Goal: Information Seeking & Learning: Learn about a topic

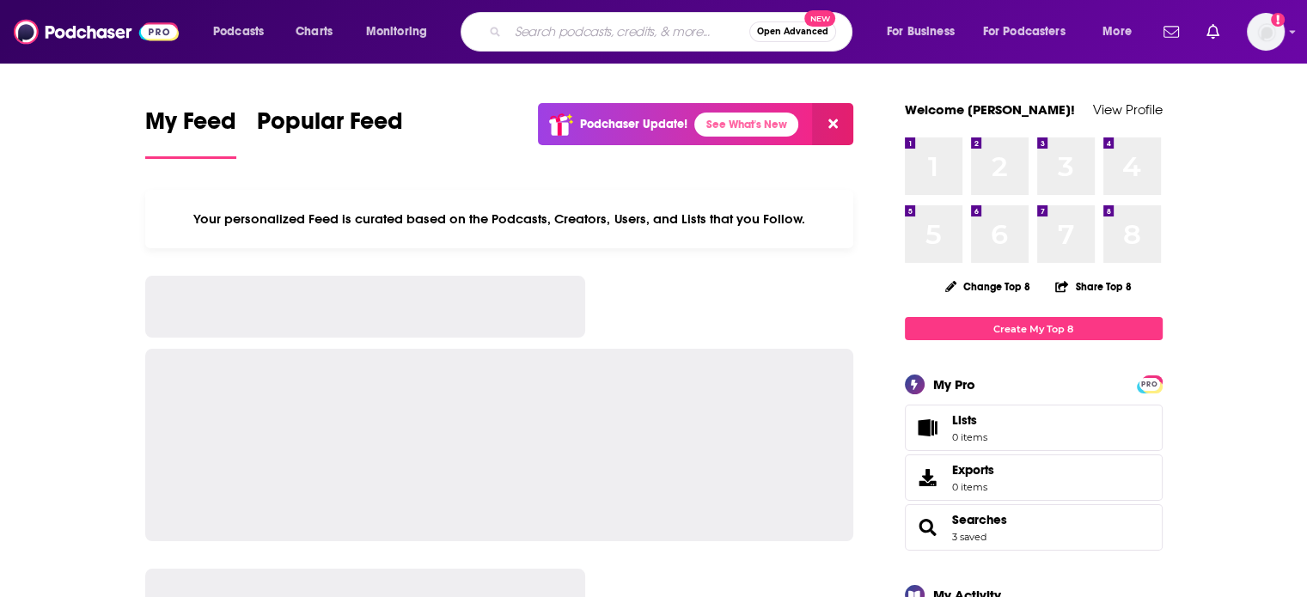
click at [621, 33] on input "Search podcasts, credits, & more..." at bounding box center [629, 32] width 242 height 28
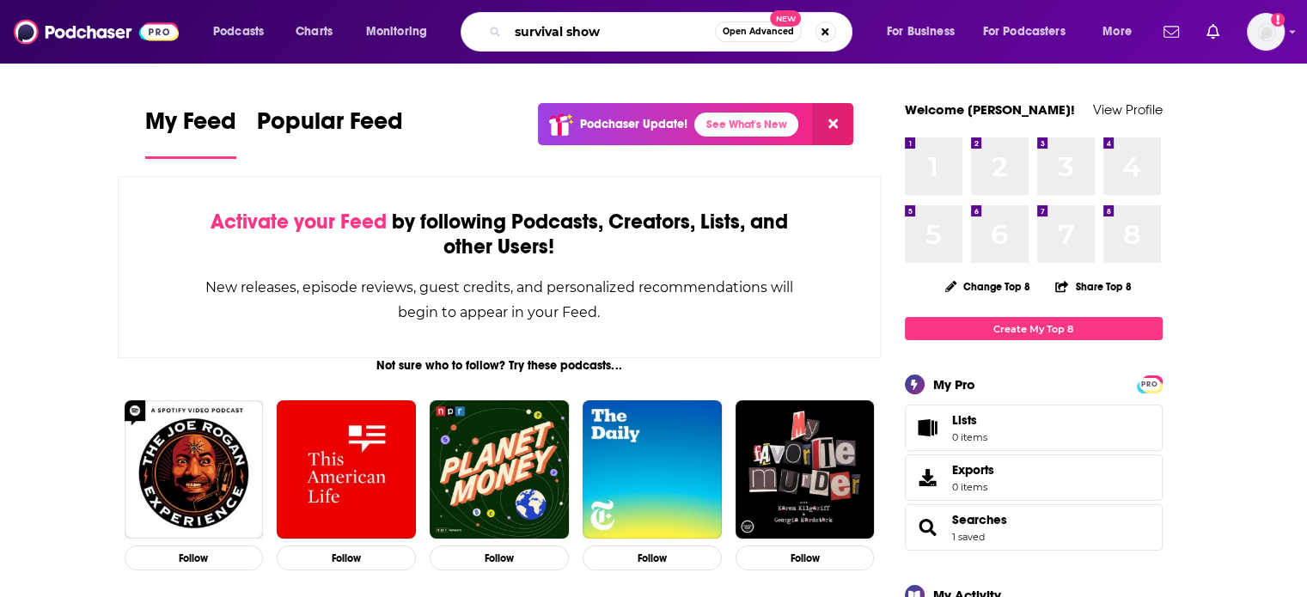
type input "survival show"
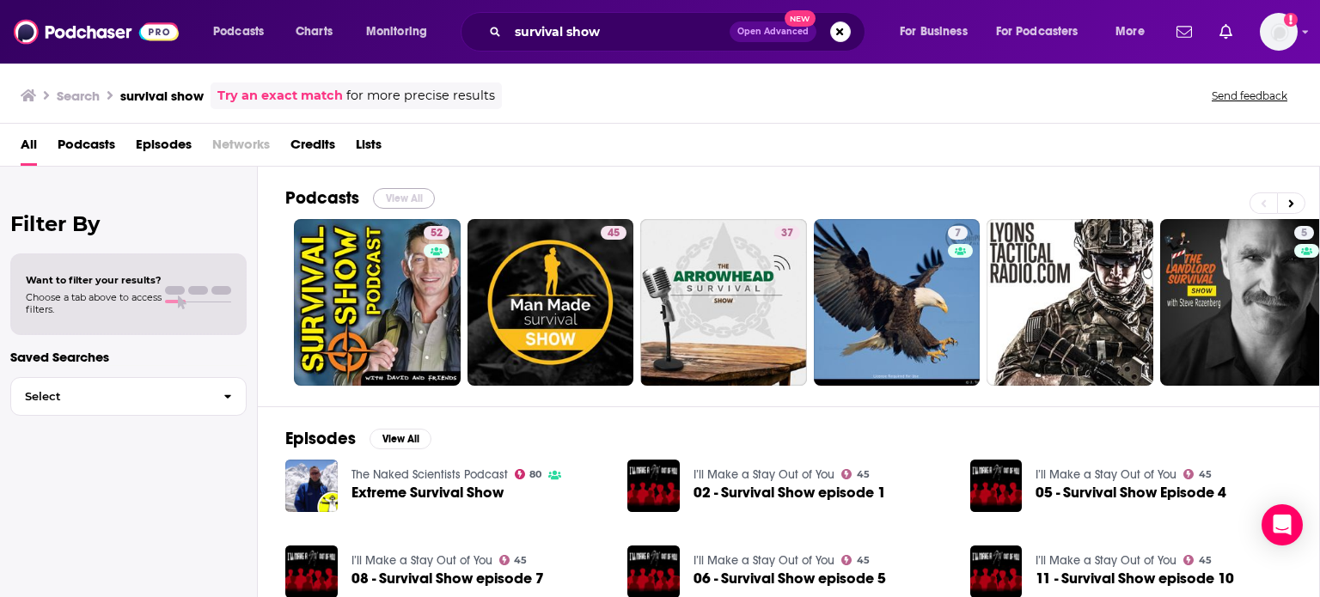
click at [414, 195] on button "View All" at bounding box center [404, 198] width 62 height 21
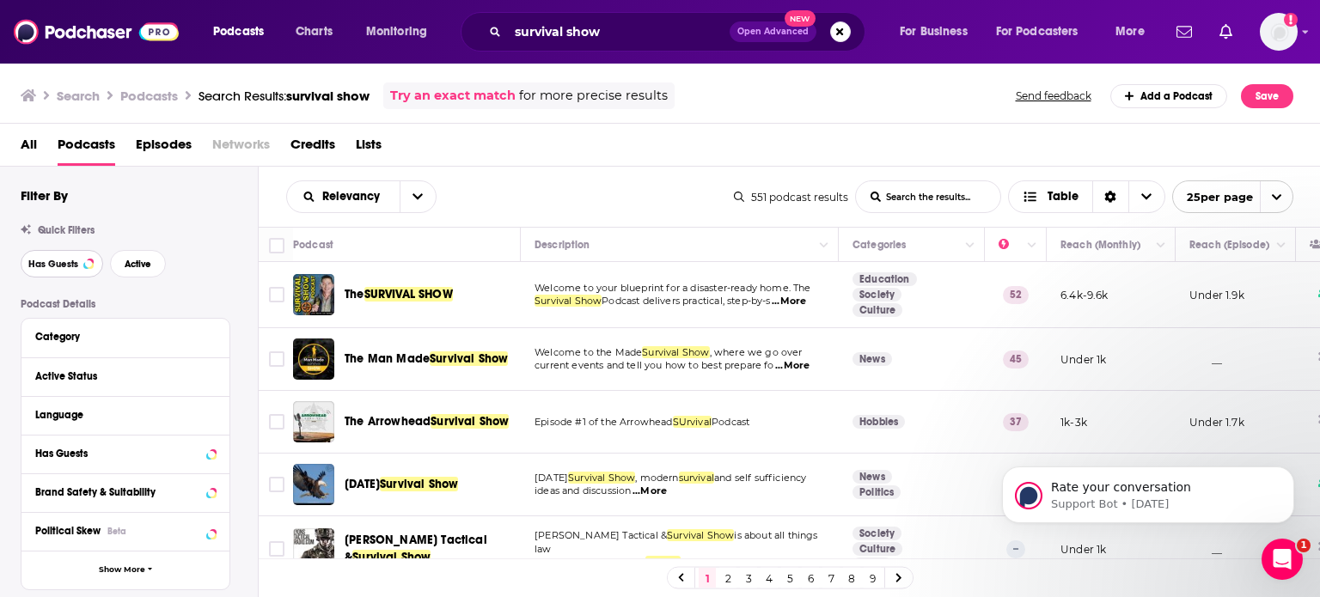
click at [69, 264] on span "Has Guests" at bounding box center [53, 264] width 50 height 9
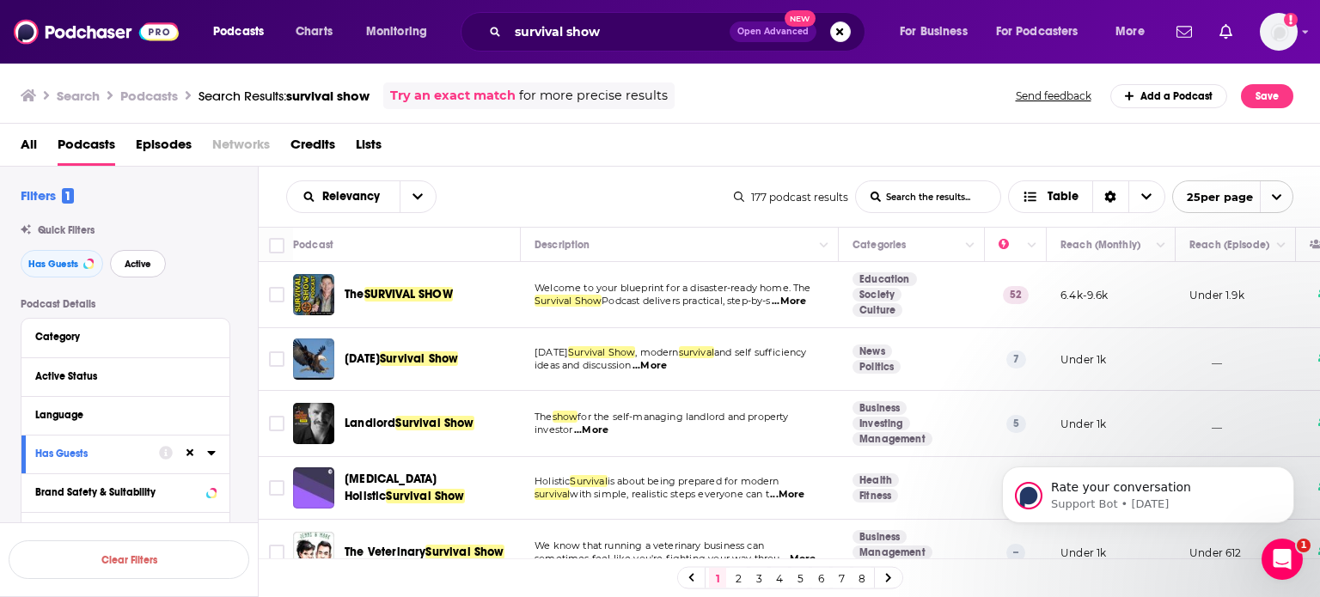
click at [141, 268] on span "Active" at bounding box center [138, 264] width 27 height 9
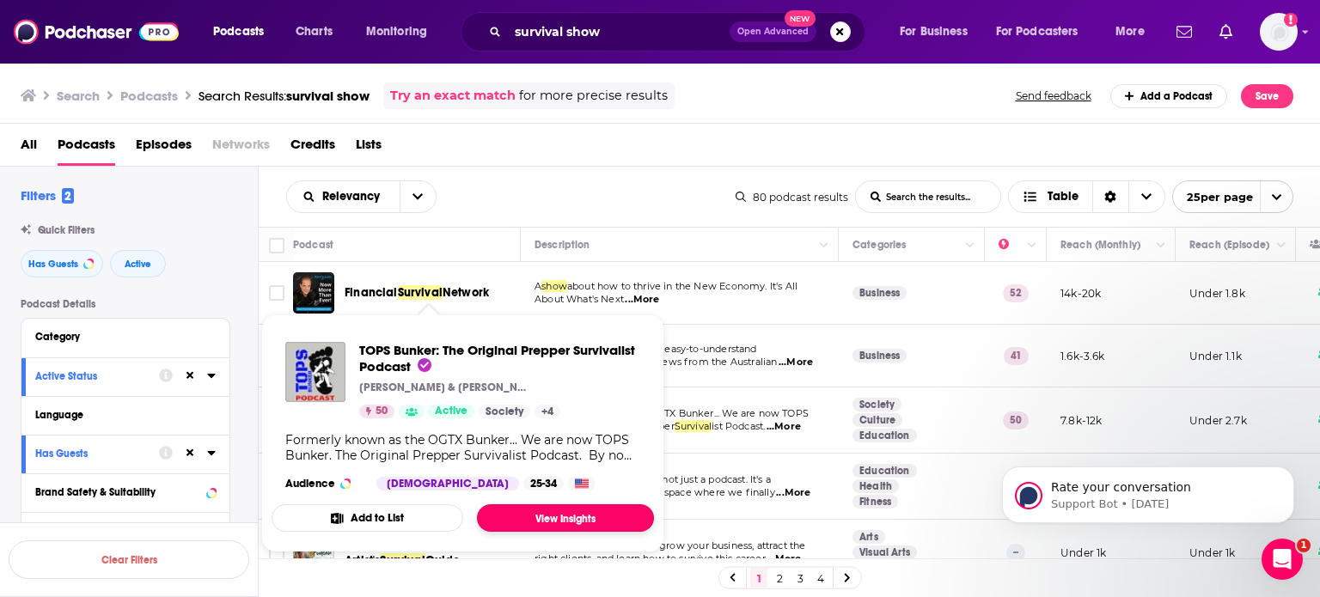
click at [551, 514] on link "View Insights" at bounding box center [565, 519] width 177 height 28
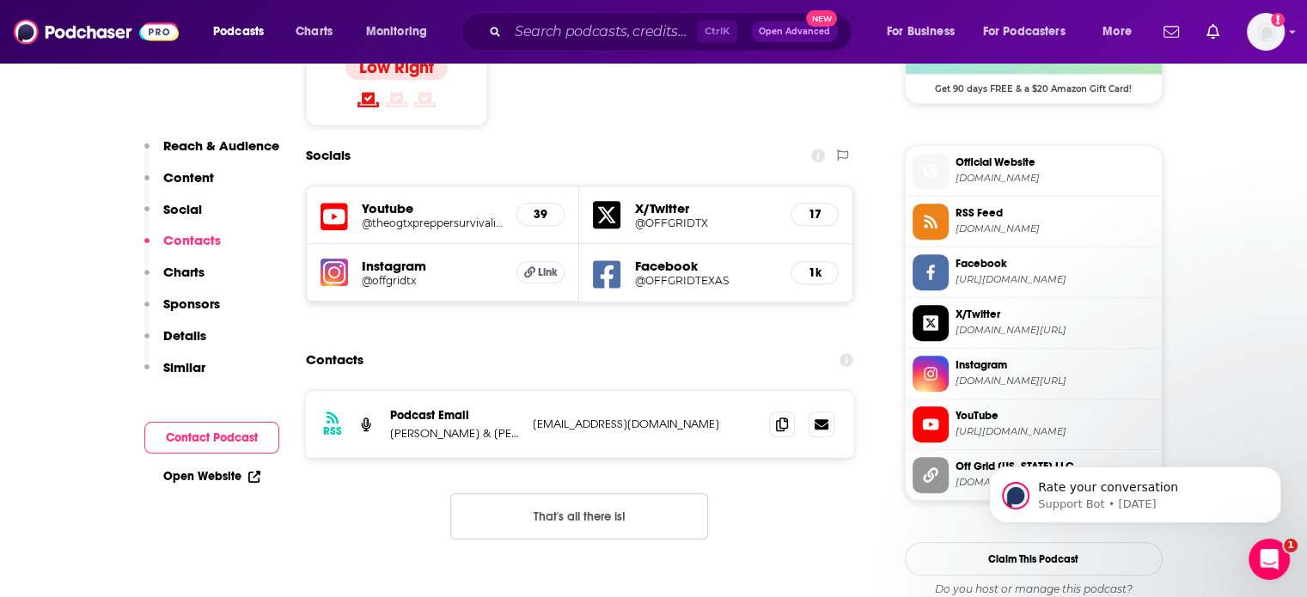
scroll to position [1482, 0]
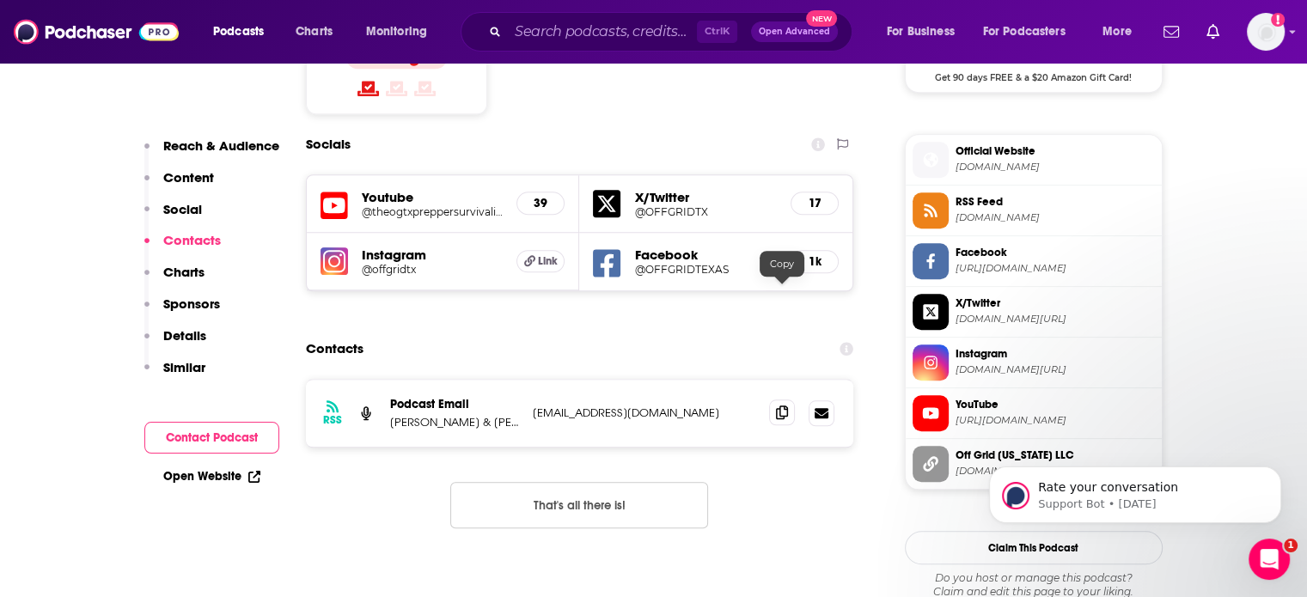
click at [781, 406] on icon at bounding box center [782, 413] width 12 height 14
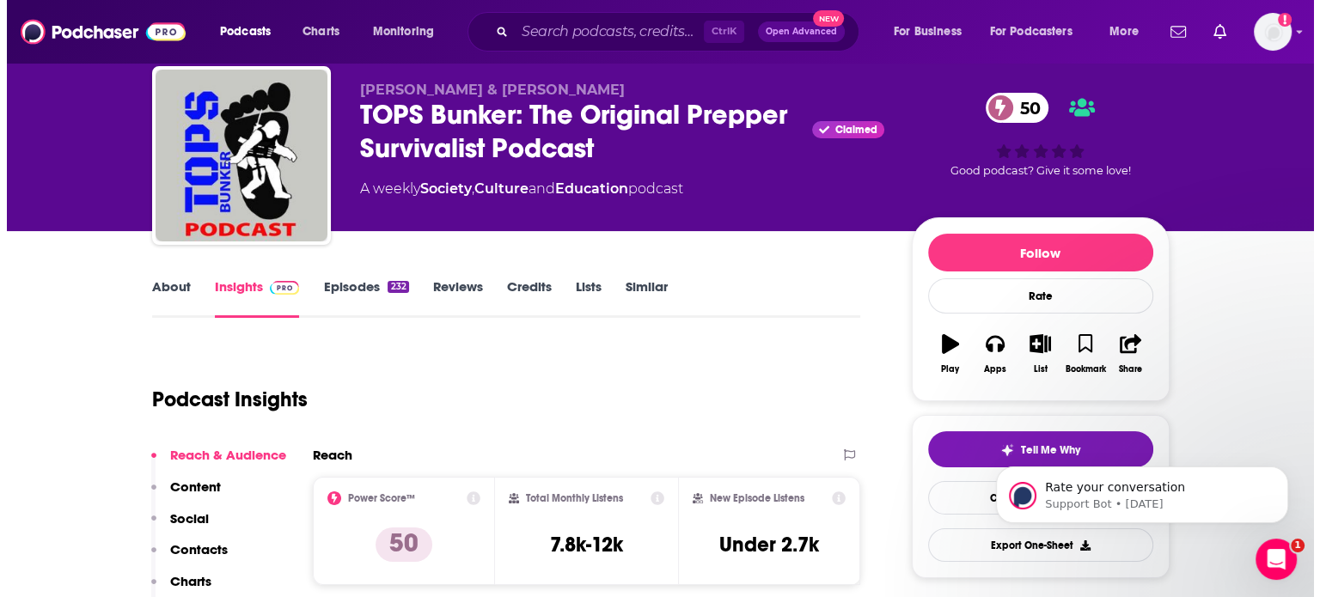
scroll to position [0, 0]
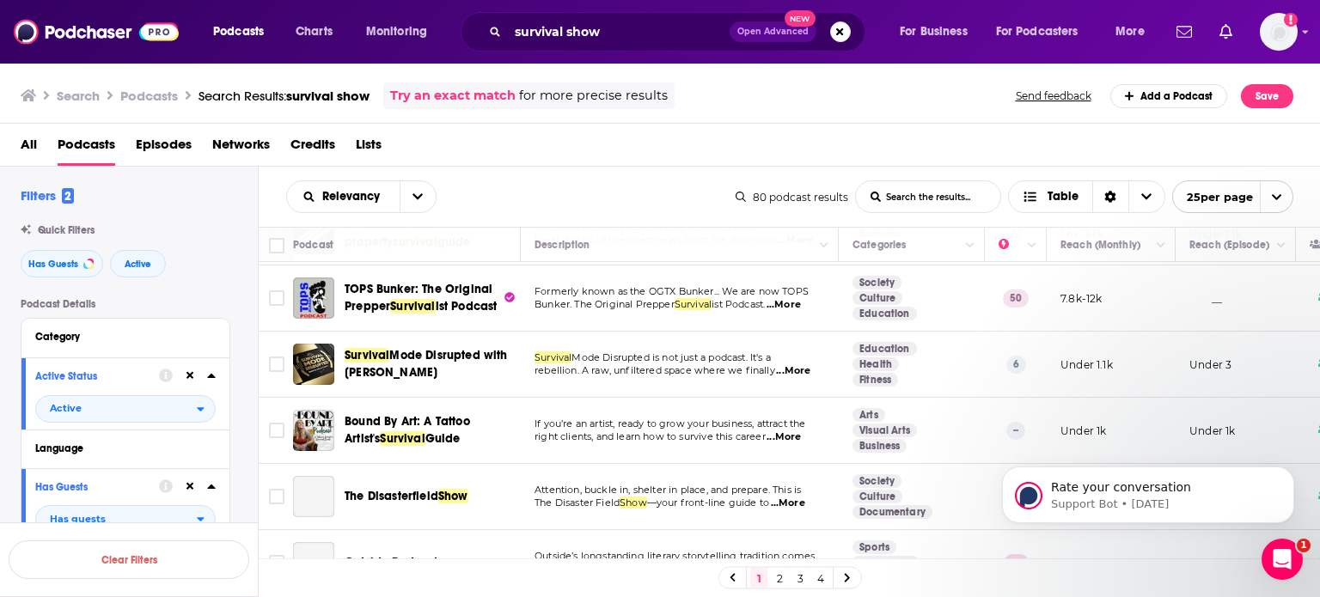
scroll to position [145, 0]
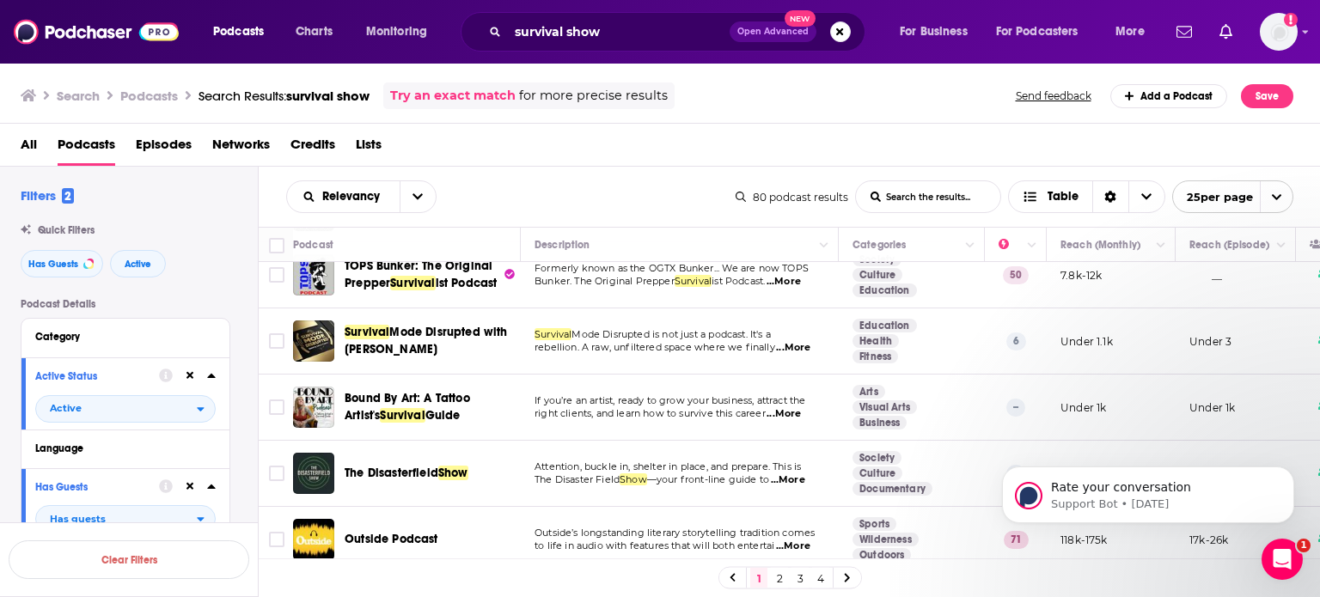
click at [804, 345] on span "...More" at bounding box center [793, 348] width 34 height 14
click at [808, 542] on span "...More" at bounding box center [793, 547] width 34 height 14
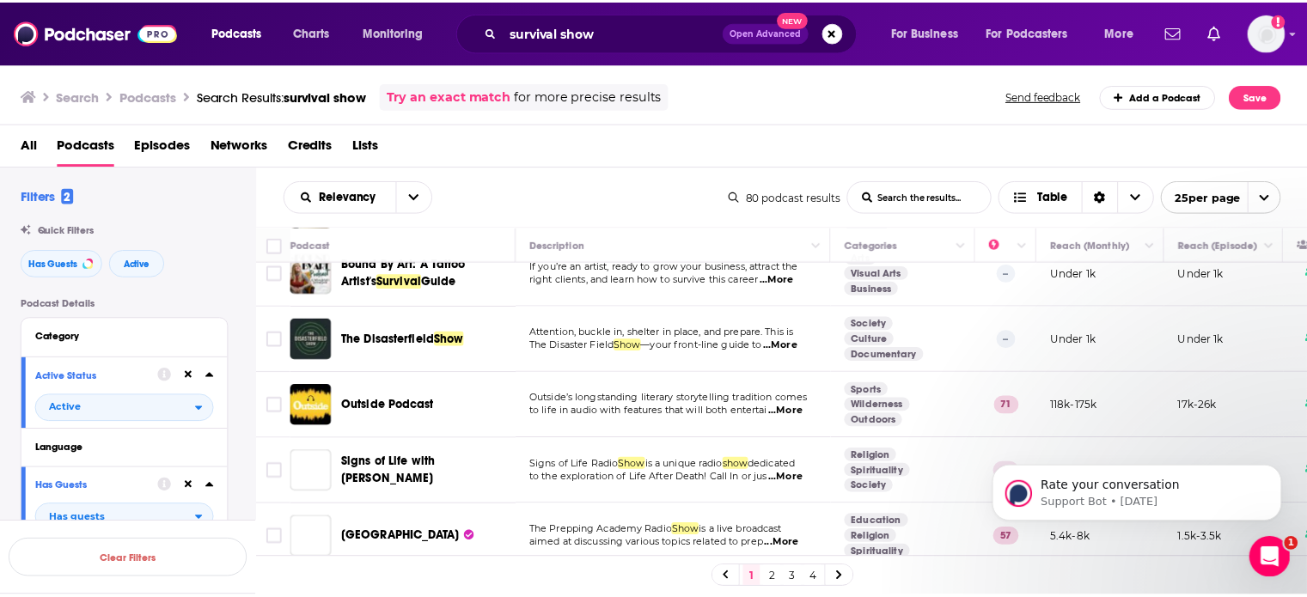
scroll to position [284, 0]
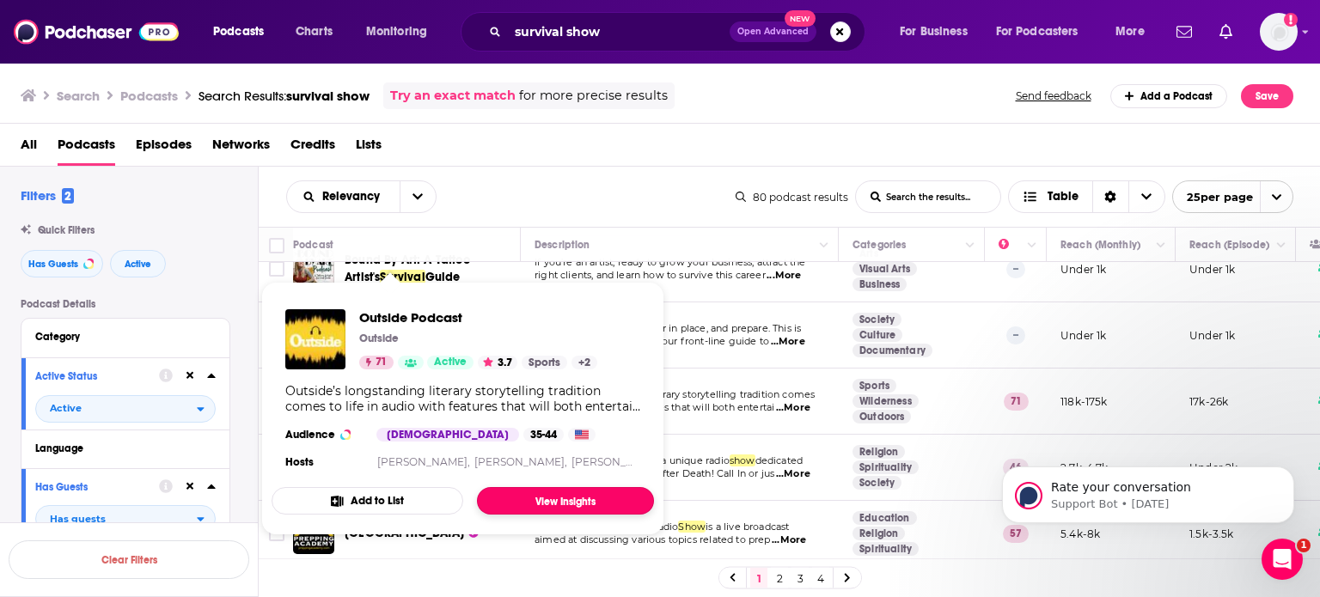
click at [578, 499] on link "View Insights" at bounding box center [565, 501] width 177 height 28
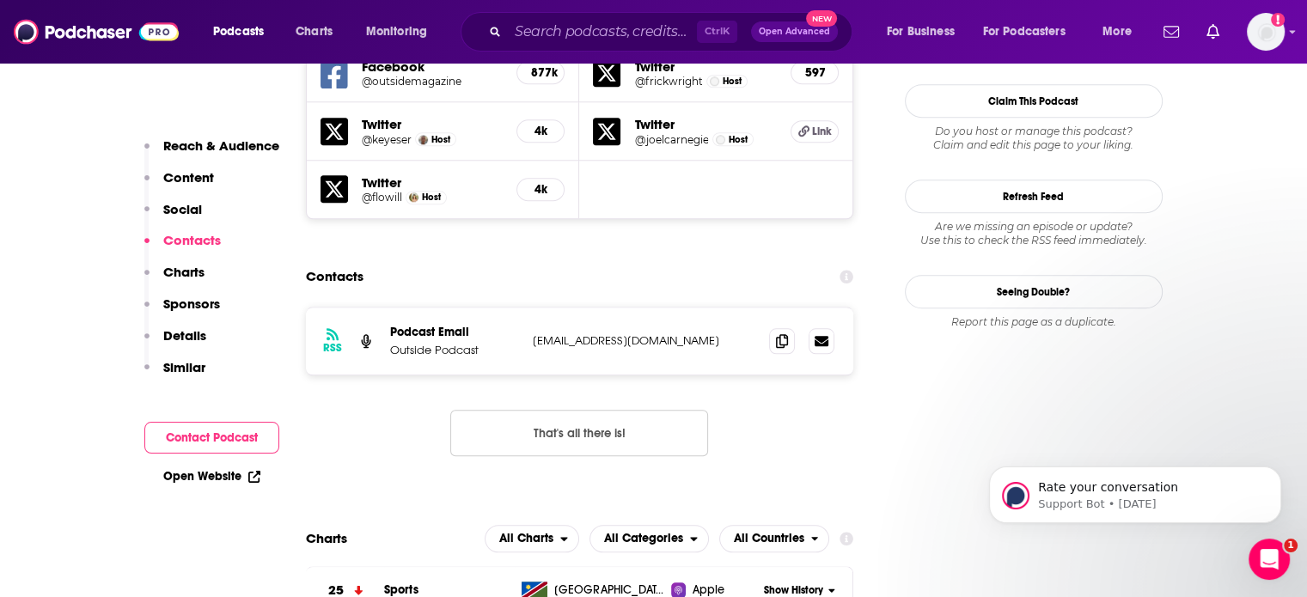
scroll to position [1681, 0]
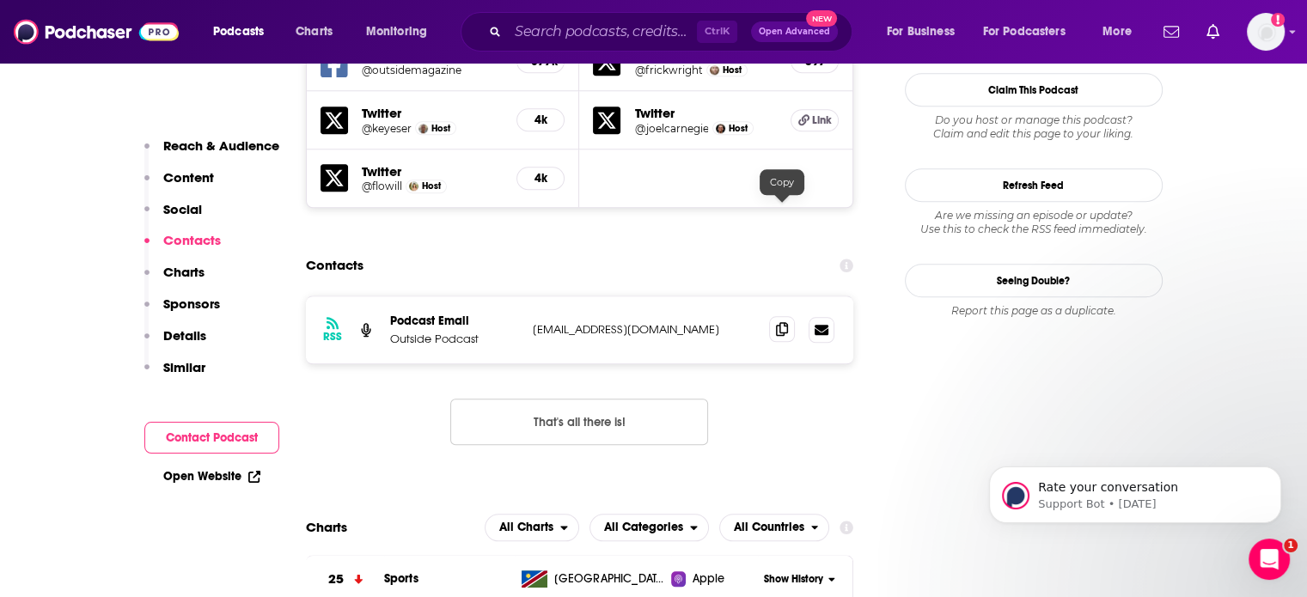
click at [781, 322] on icon at bounding box center [782, 329] width 12 height 14
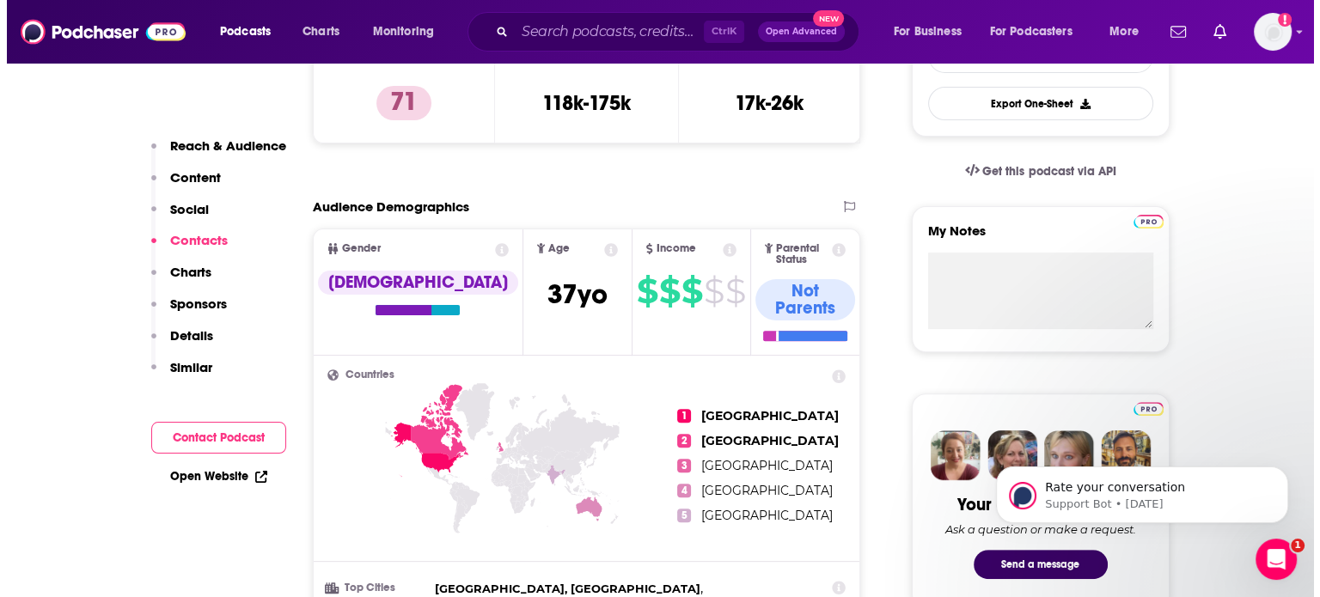
scroll to position [0, 0]
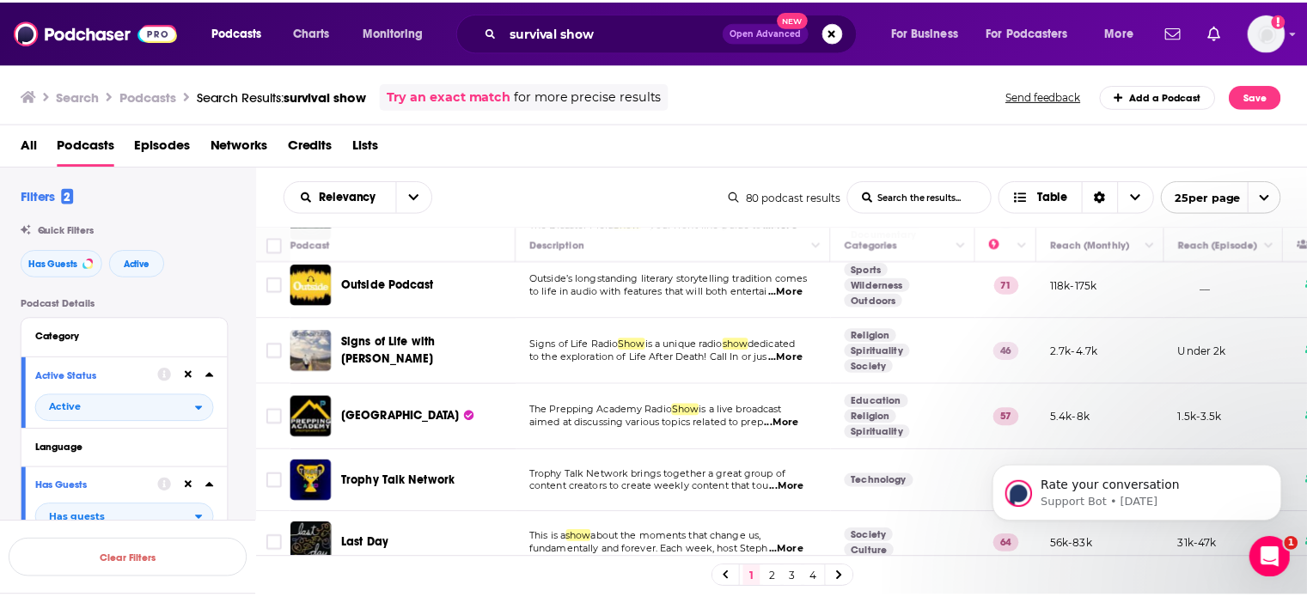
scroll to position [389, 0]
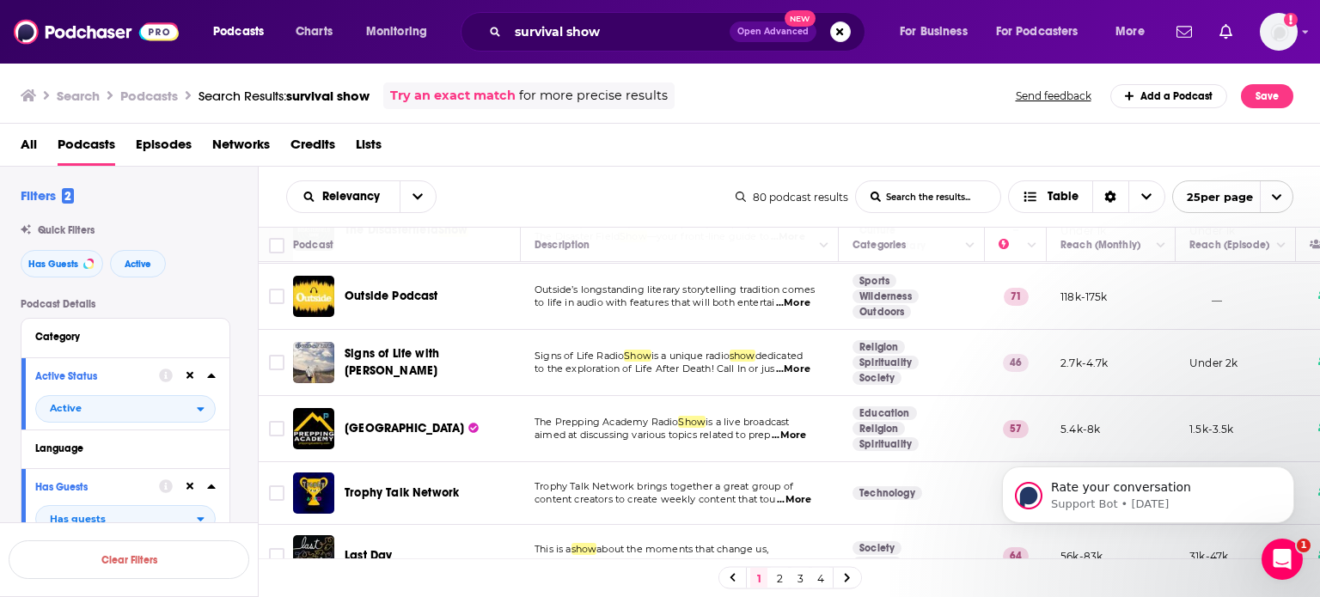
click at [804, 433] on span "...More" at bounding box center [789, 436] width 34 height 14
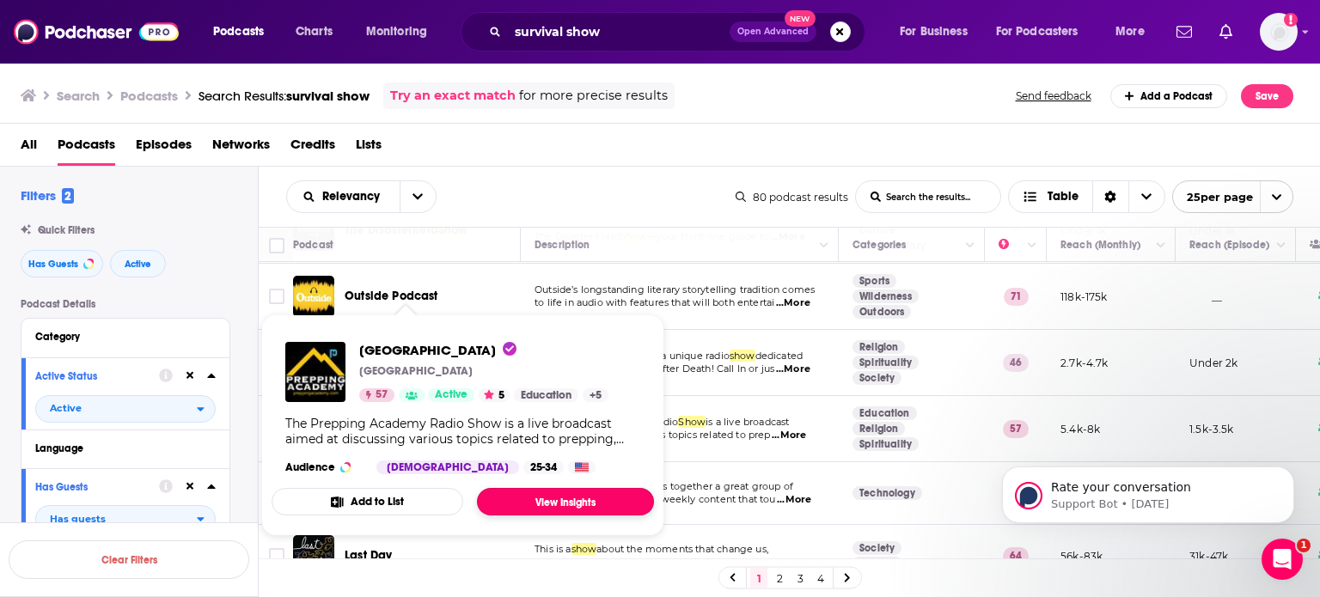
click at [546, 503] on link "View Insights" at bounding box center [565, 502] width 177 height 28
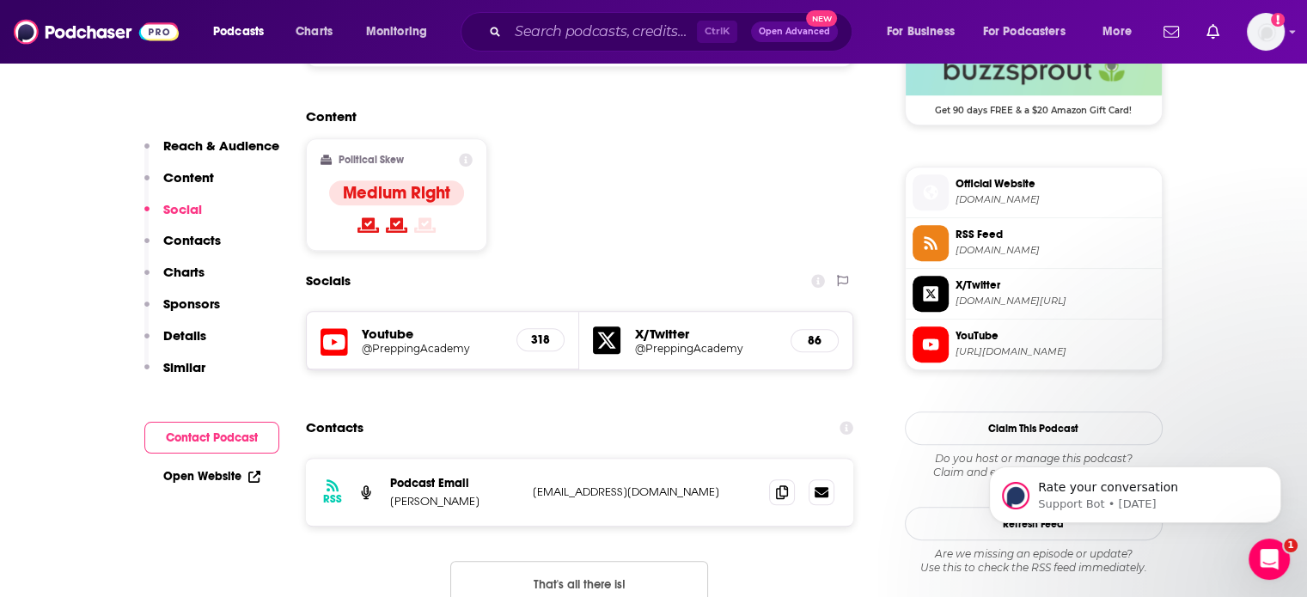
scroll to position [1323, 0]
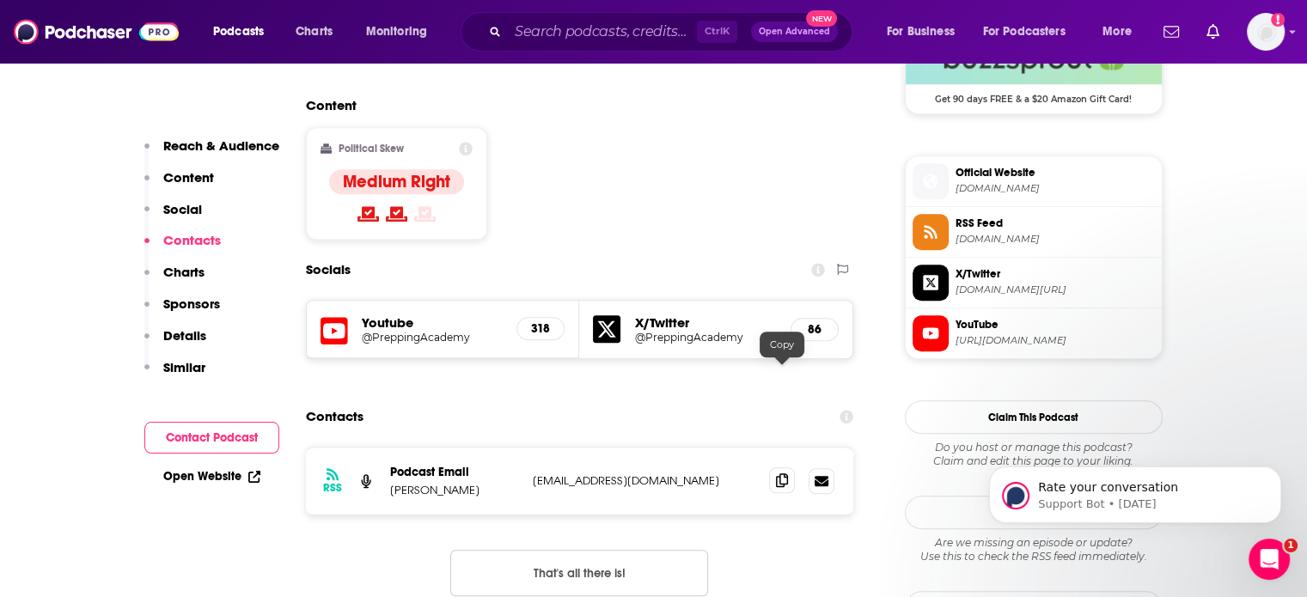
click at [784, 474] on icon at bounding box center [782, 481] width 12 height 14
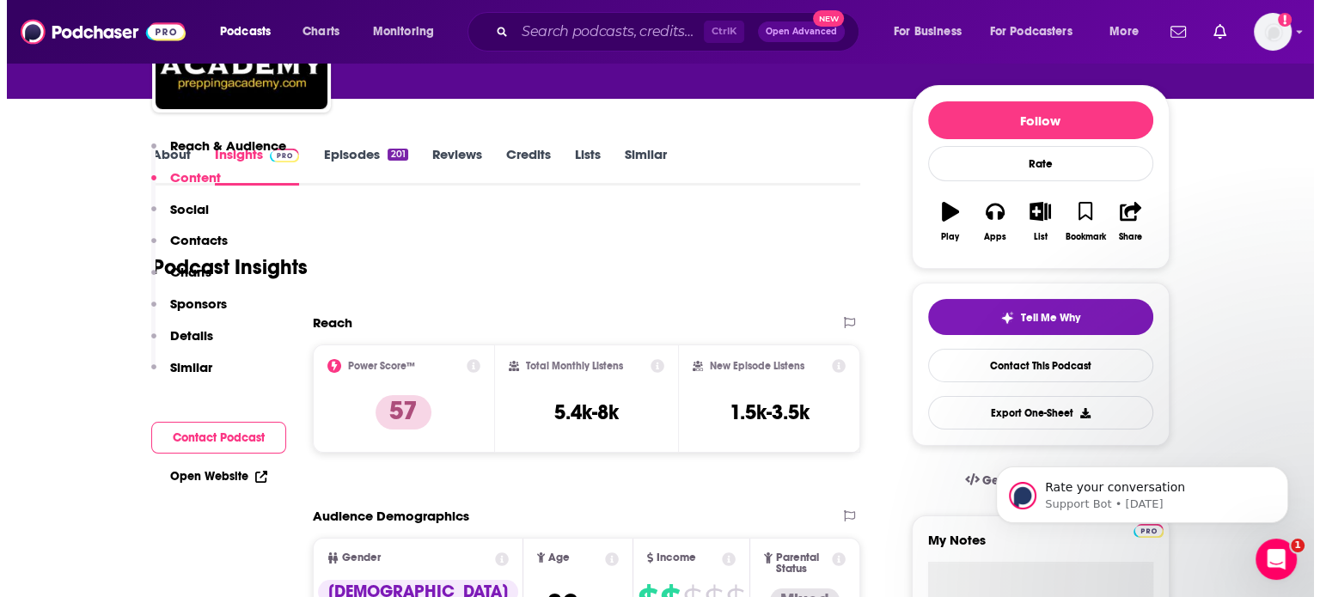
scroll to position [0, 0]
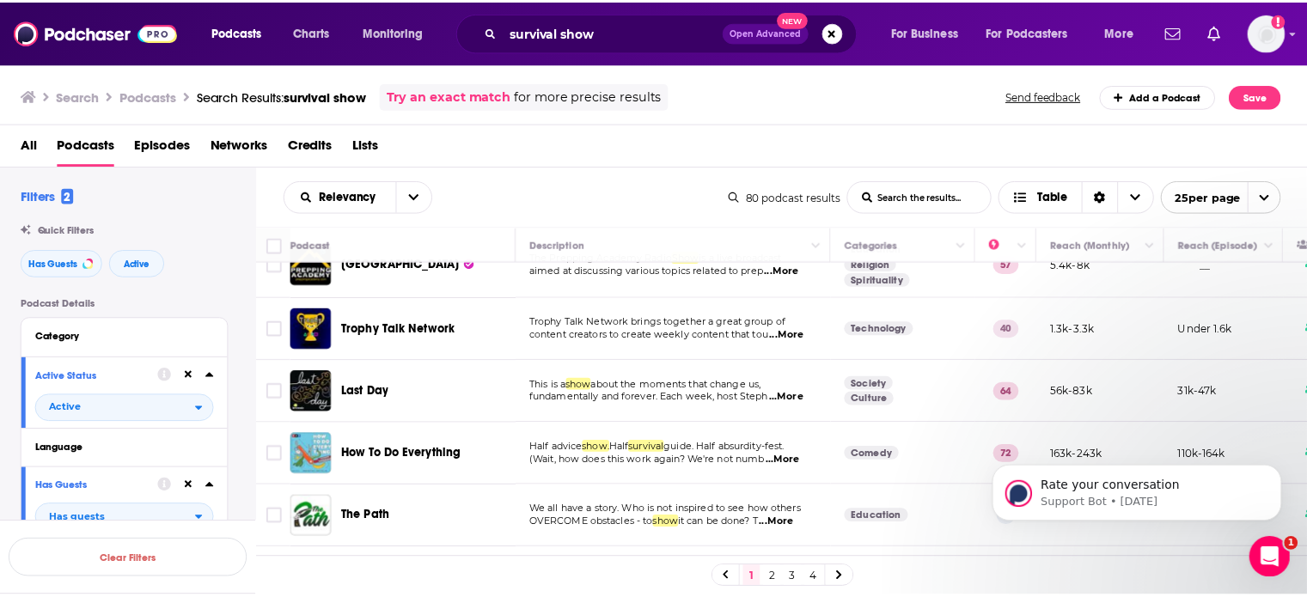
scroll to position [557, 0]
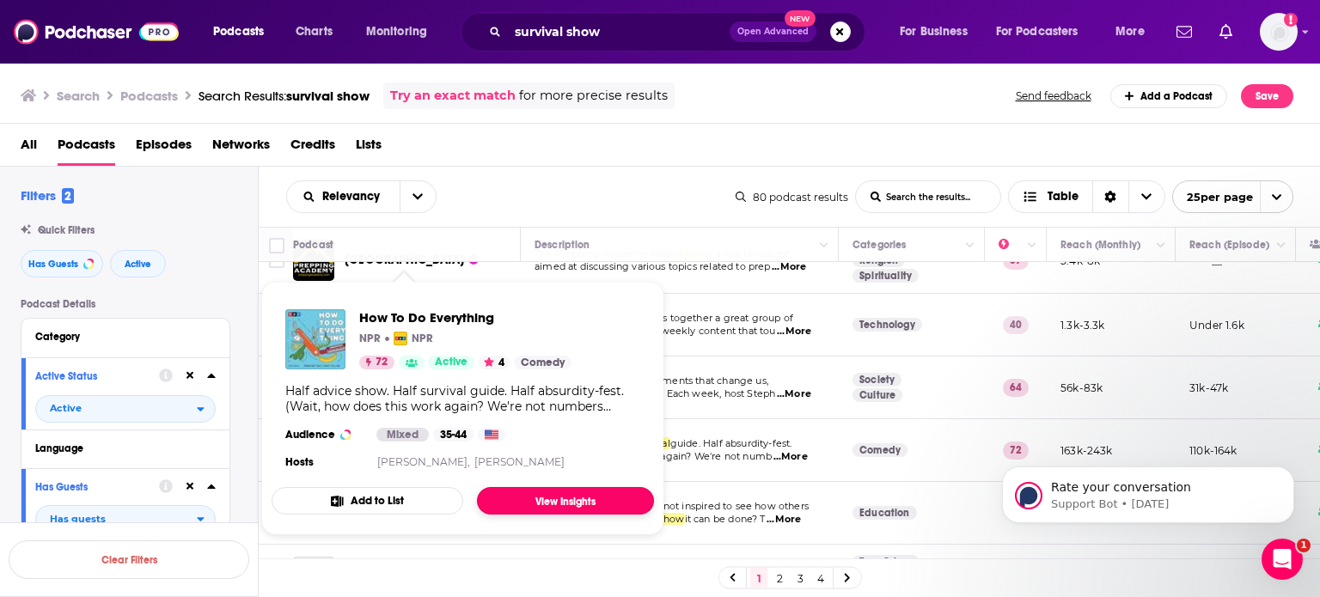
click at [556, 493] on link "View Insights" at bounding box center [565, 501] width 177 height 28
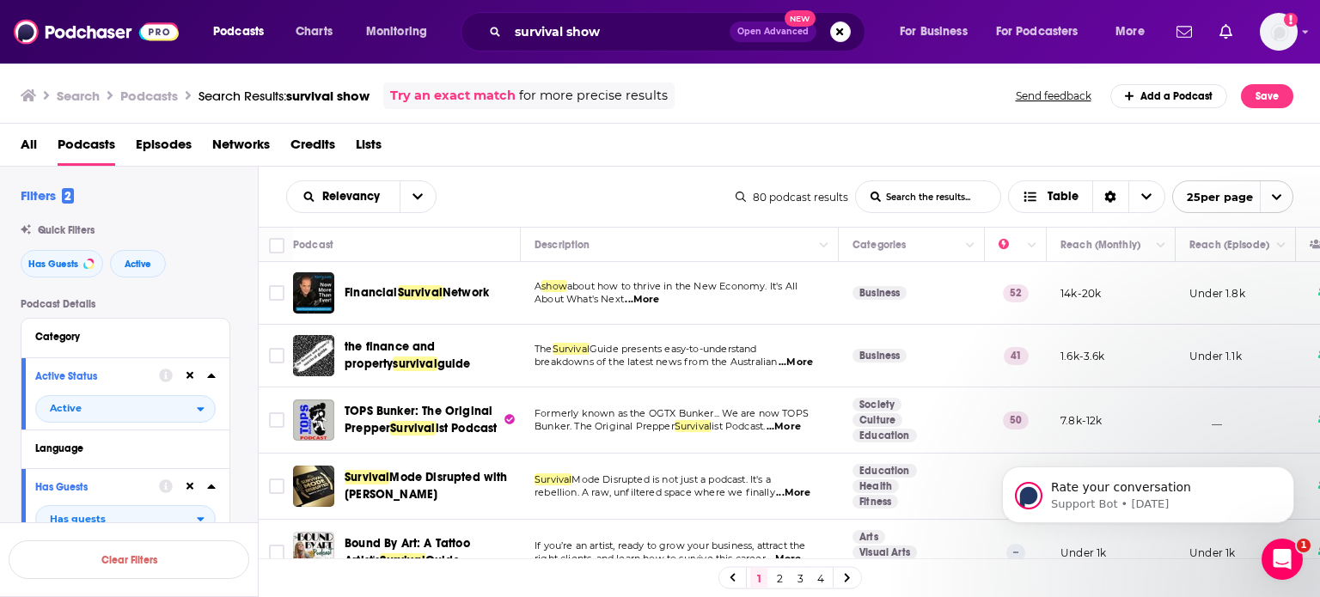
click at [1307, 540] on body "Rate your conversation Support Bot • [DATE]" at bounding box center [1148, 491] width 330 height 107
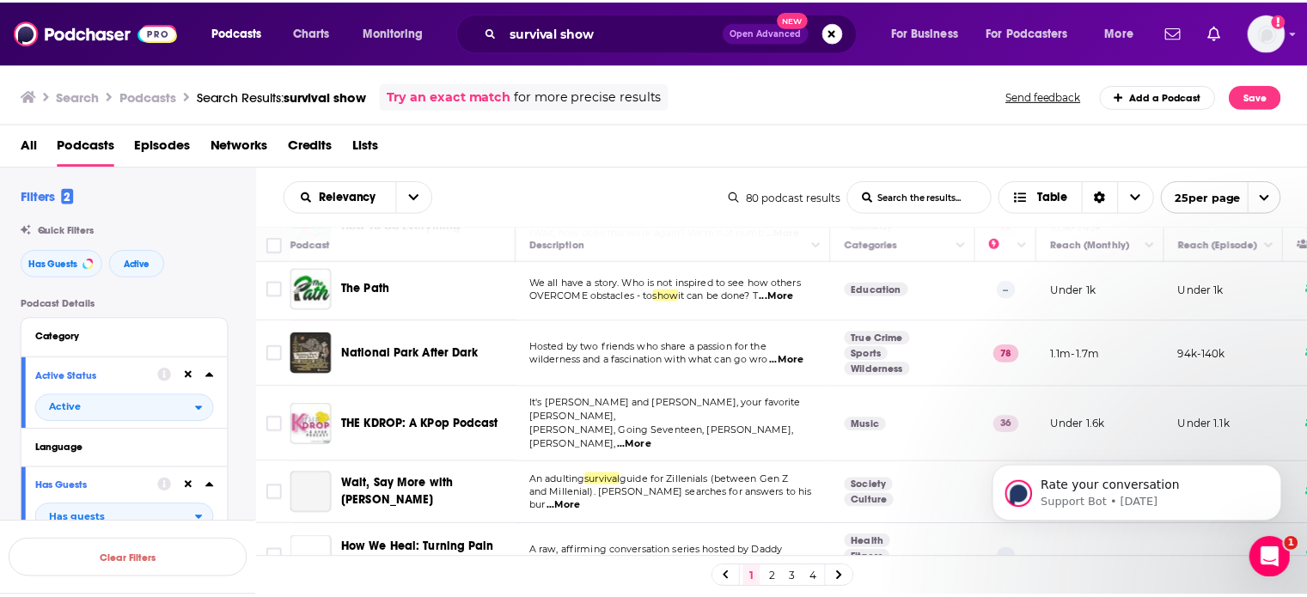
scroll to position [784, 0]
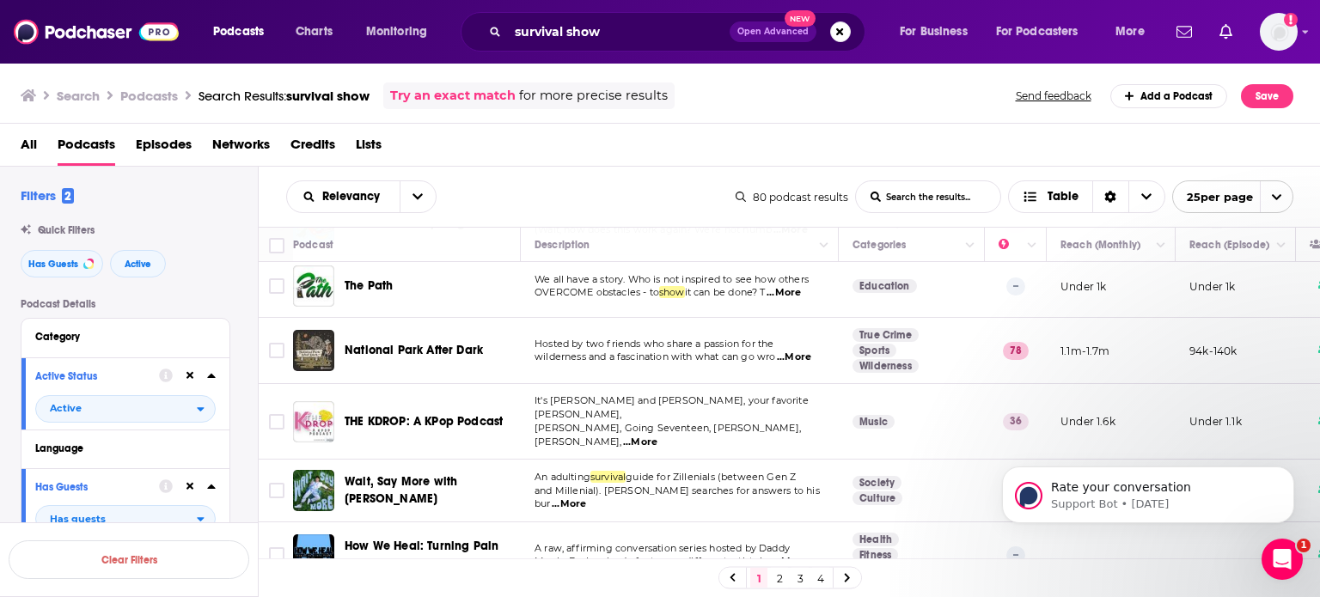
click at [796, 353] on span "...More" at bounding box center [794, 358] width 34 height 14
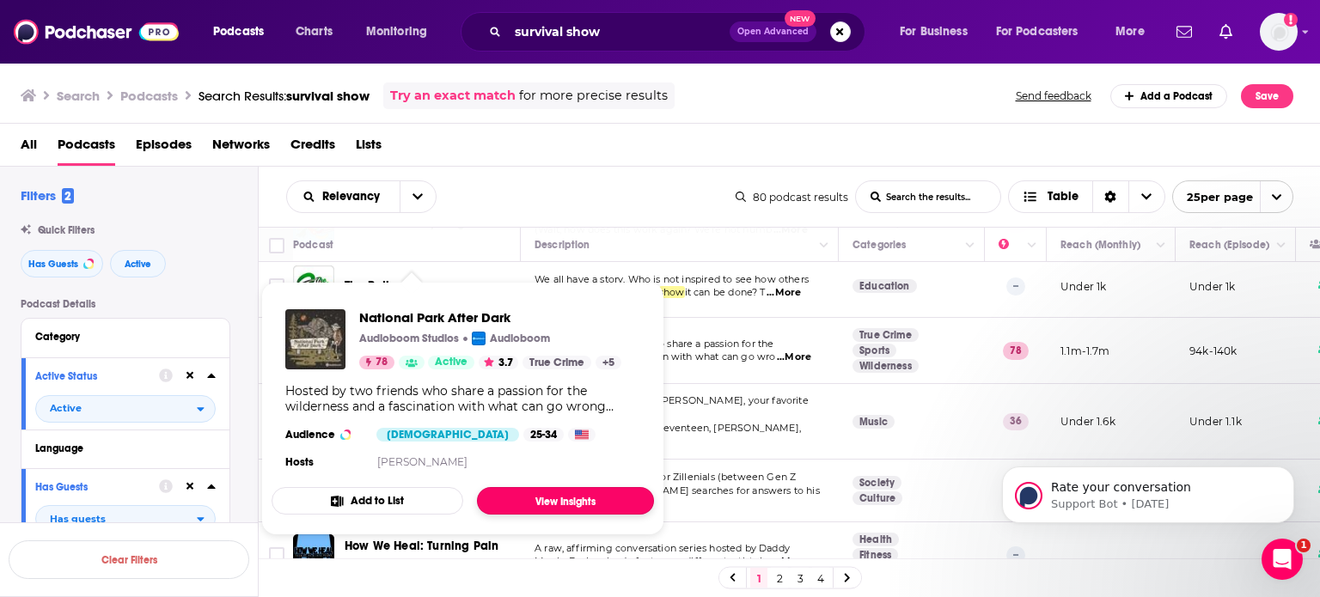
click at [559, 499] on link "View Insights" at bounding box center [565, 501] width 177 height 28
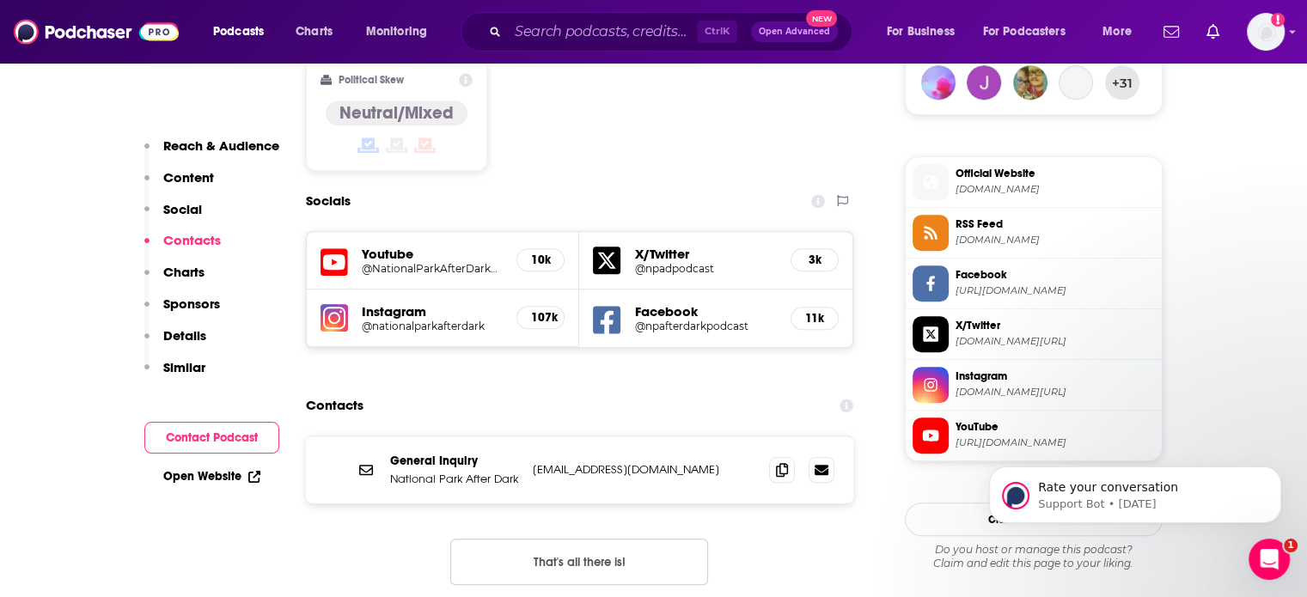
scroll to position [1469, 0]
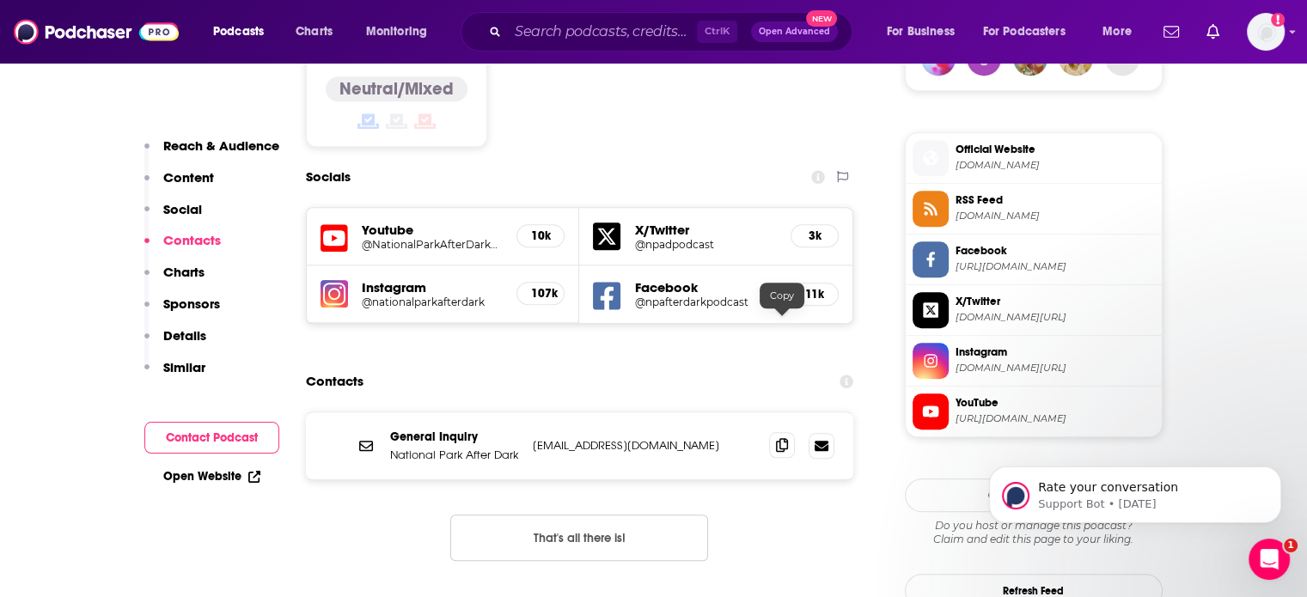
click at [782, 438] on icon at bounding box center [782, 445] width 12 height 14
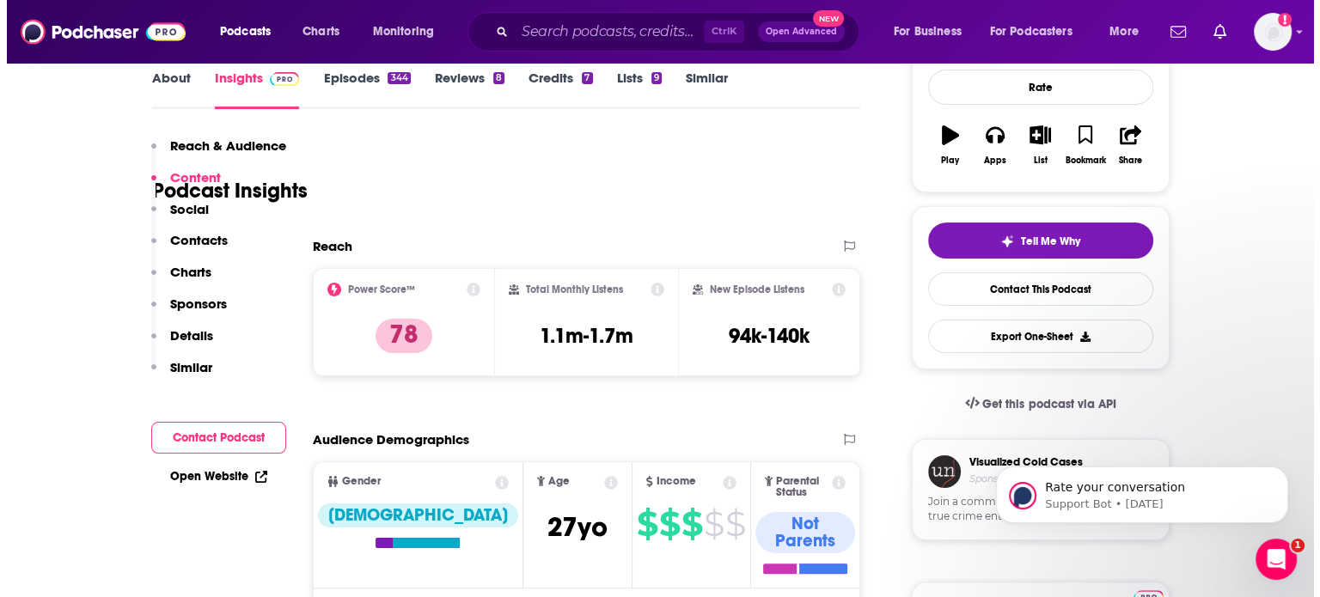
scroll to position [0, 0]
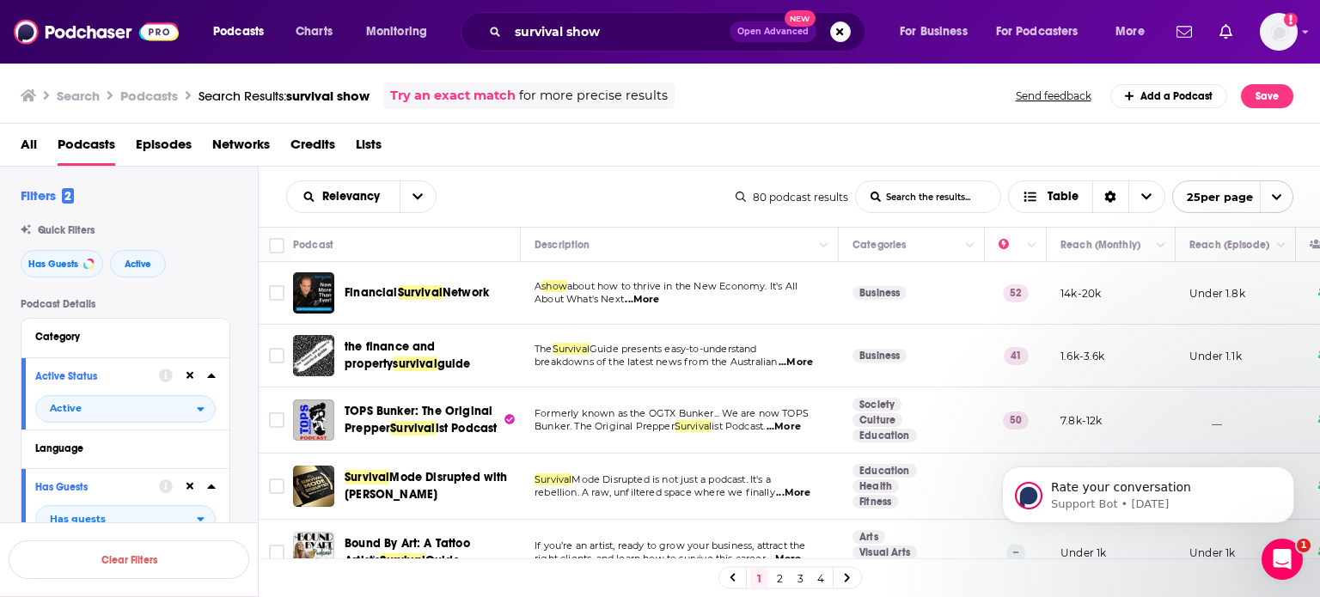
click at [1307, 542] on body "Rate your conversation Support Bot • [DATE]" at bounding box center [1148, 491] width 330 height 107
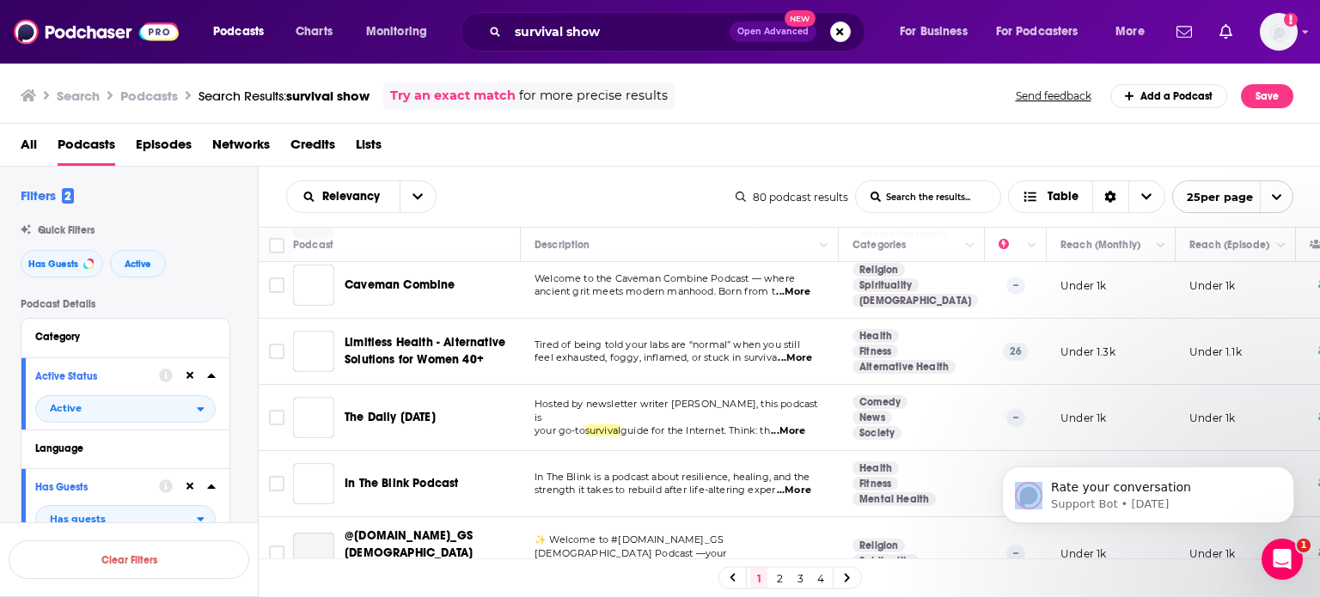
scroll to position [1331, 0]
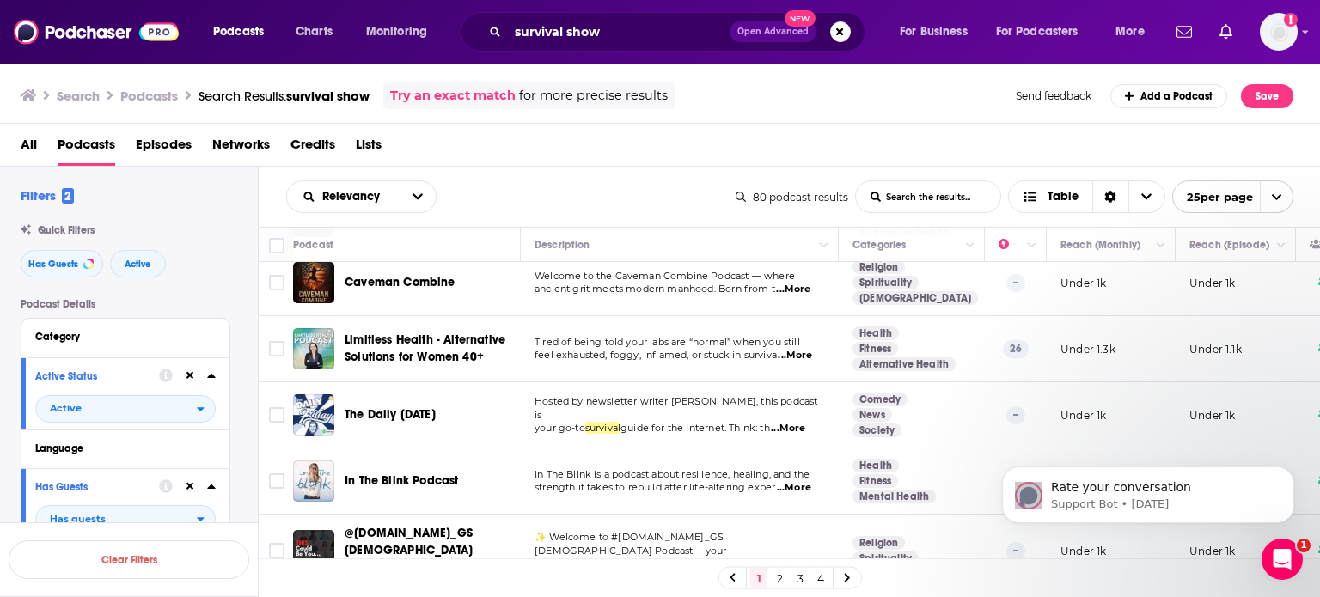
click at [781, 578] on link "2" at bounding box center [779, 578] width 17 height 21
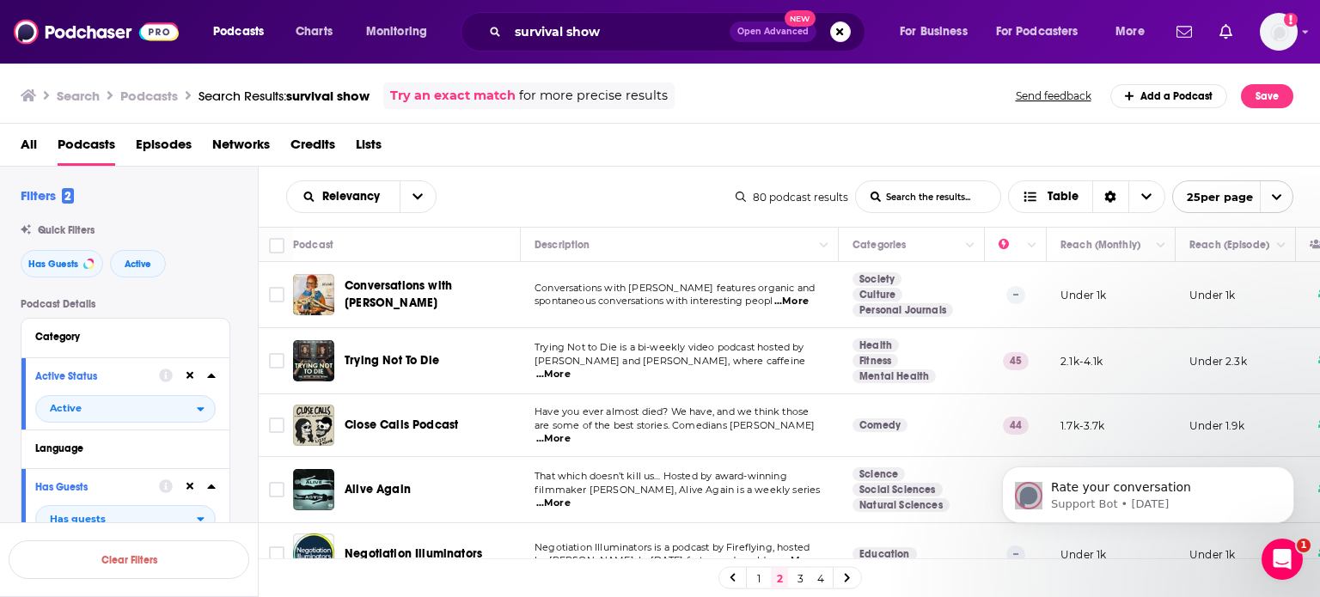
click at [571, 368] on span "...More" at bounding box center [553, 375] width 34 height 14
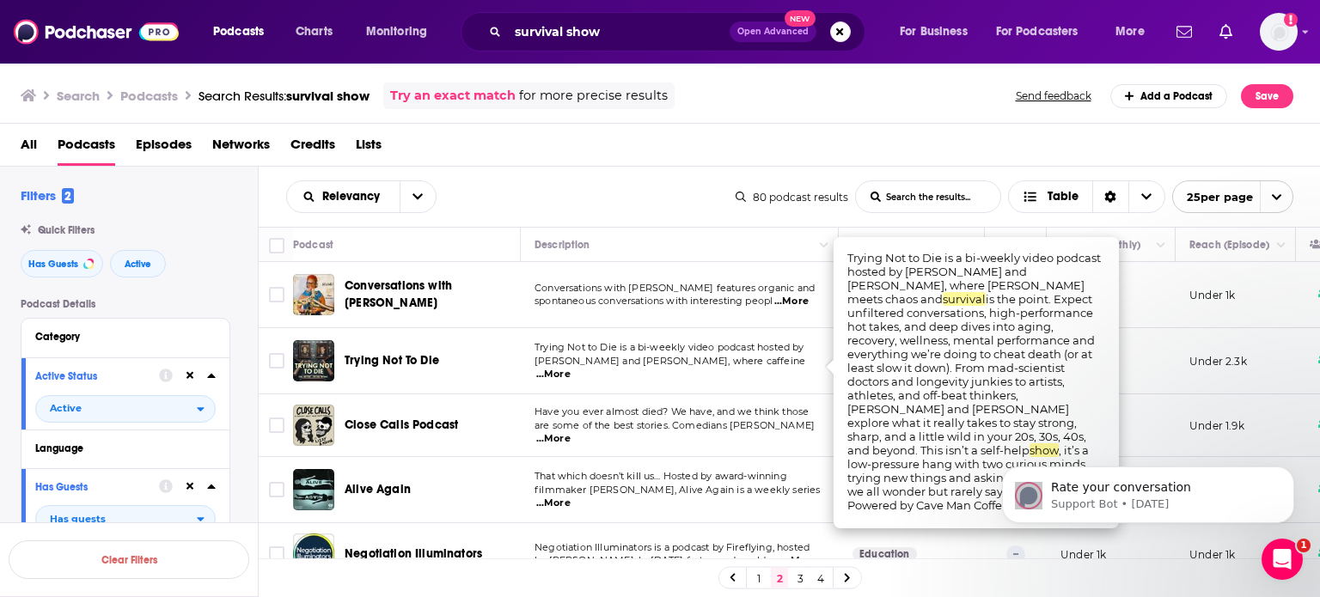
click at [571, 432] on span "...More" at bounding box center [553, 439] width 34 height 14
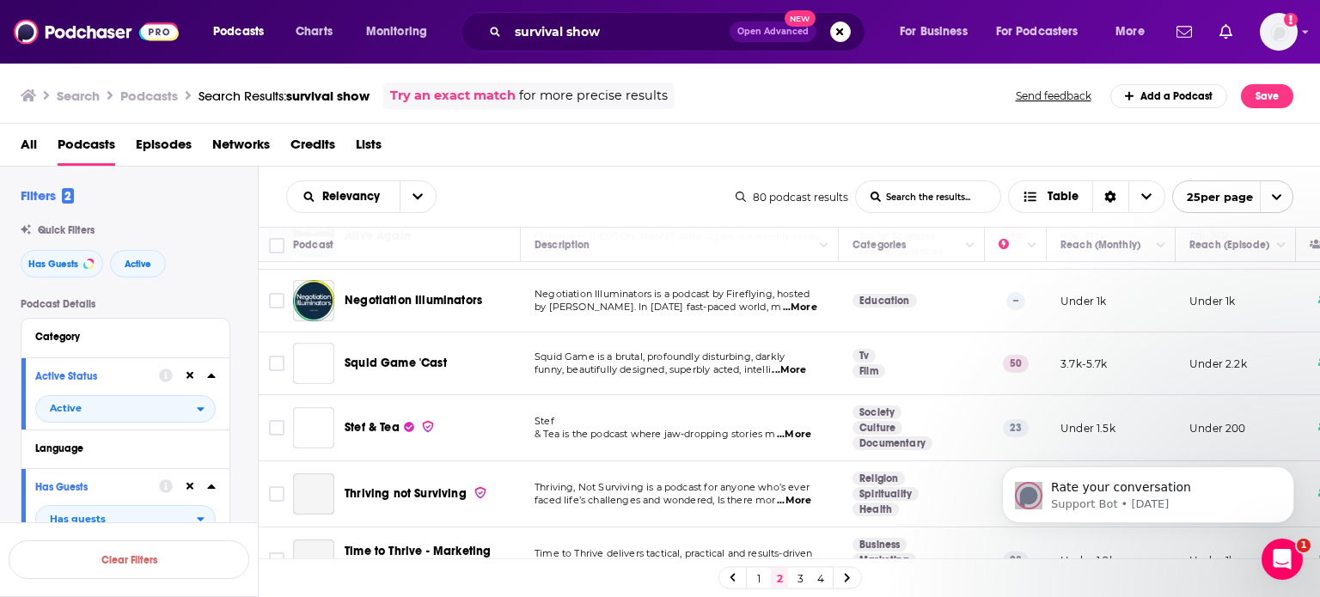
scroll to position [261, 0]
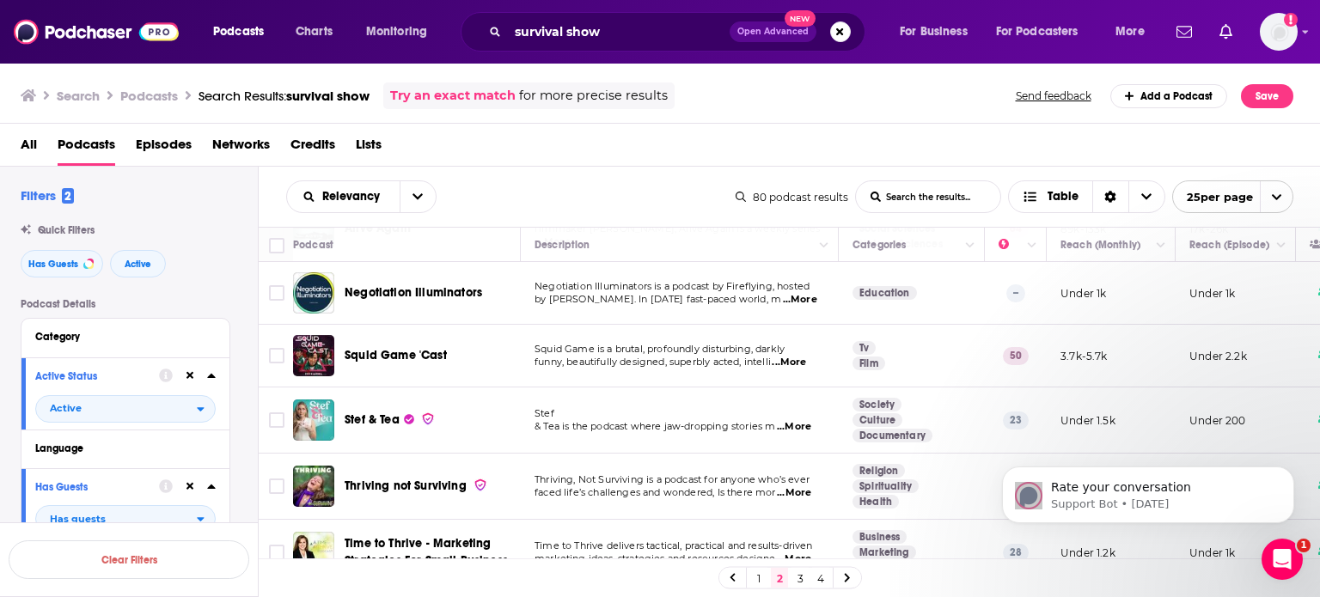
click at [811, 428] on span "...More" at bounding box center [794, 427] width 34 height 14
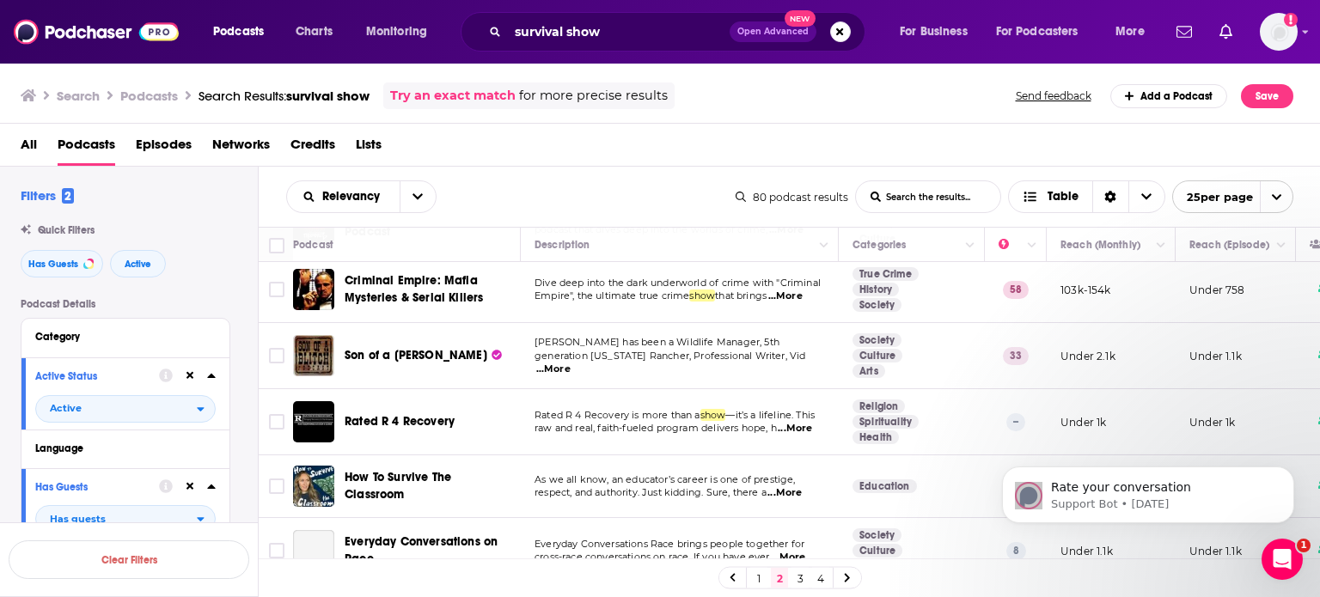
scroll to position [1134, 0]
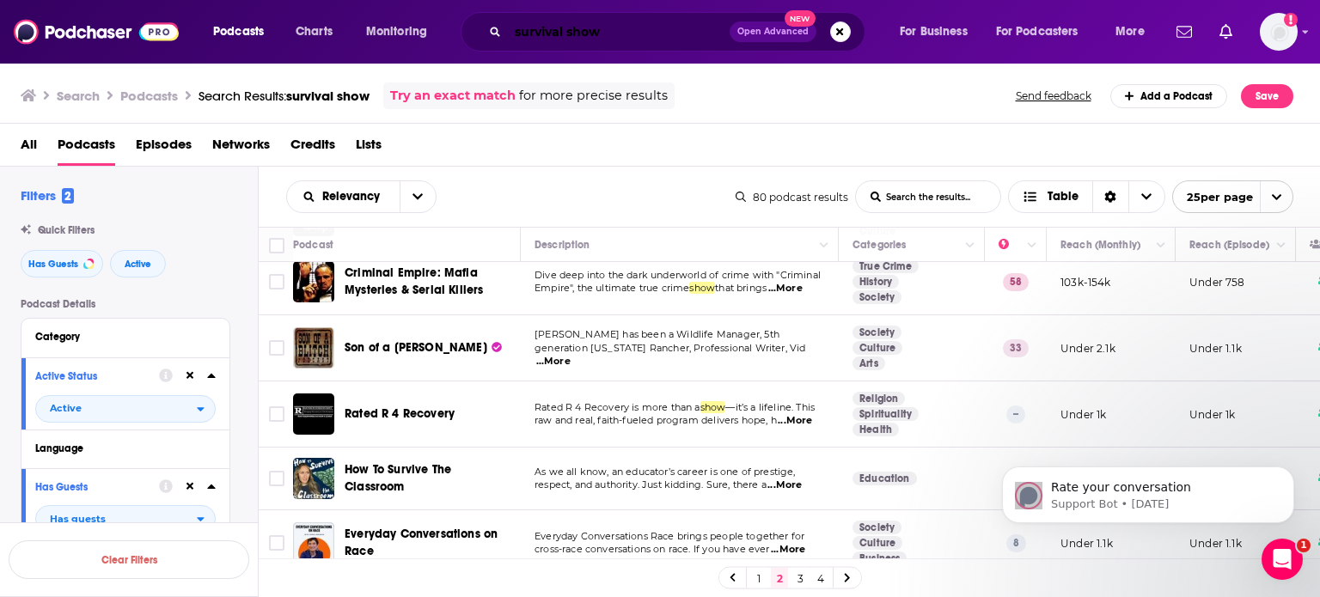
click at [673, 29] on input "survival show" at bounding box center [619, 32] width 222 height 28
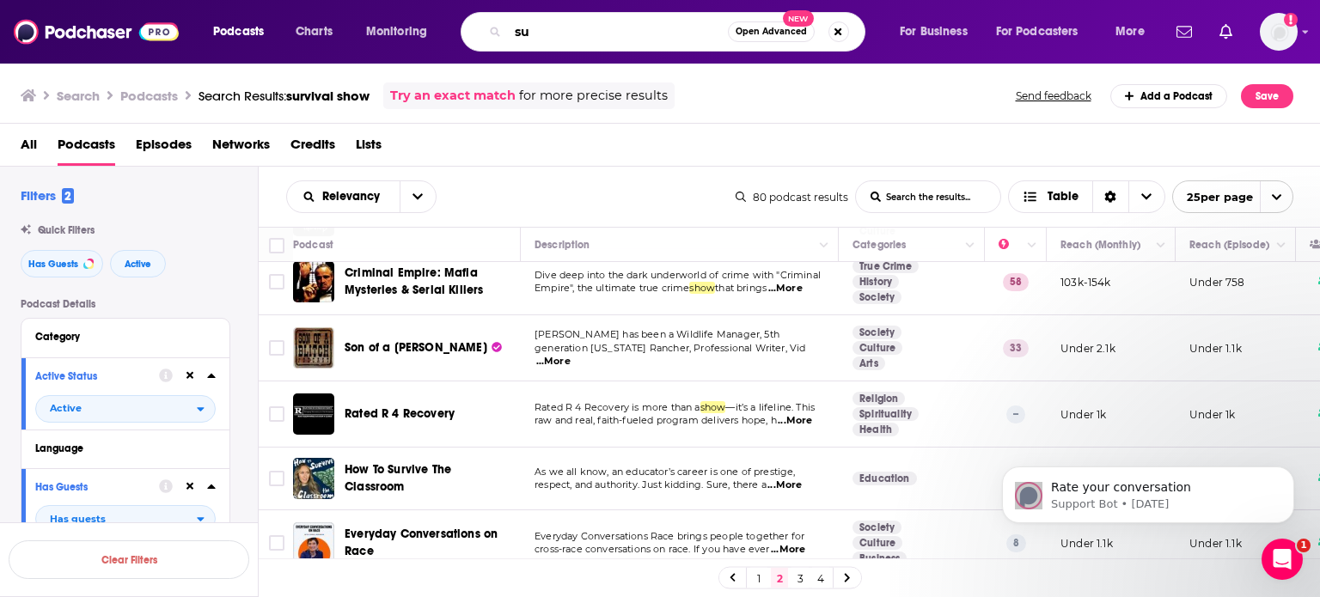
type input "s"
type input "outdoor"
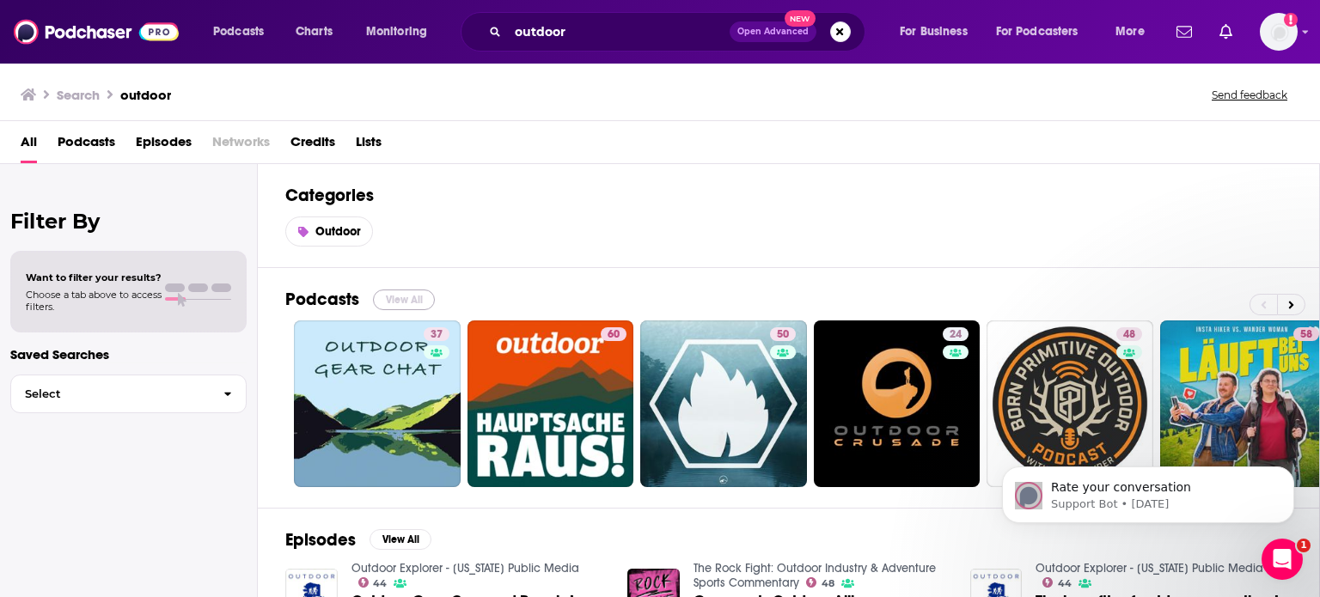
click at [395, 301] on button "View All" at bounding box center [404, 300] width 62 height 21
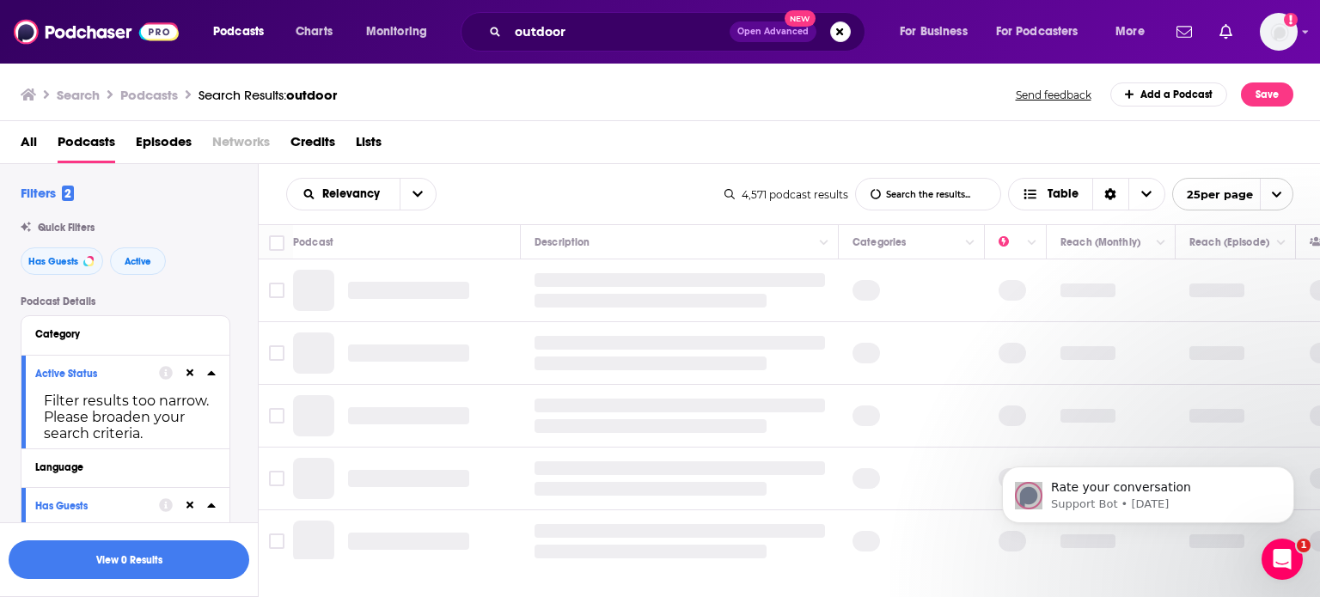
click at [395, 301] on div at bounding box center [381, 290] width 176 height 41
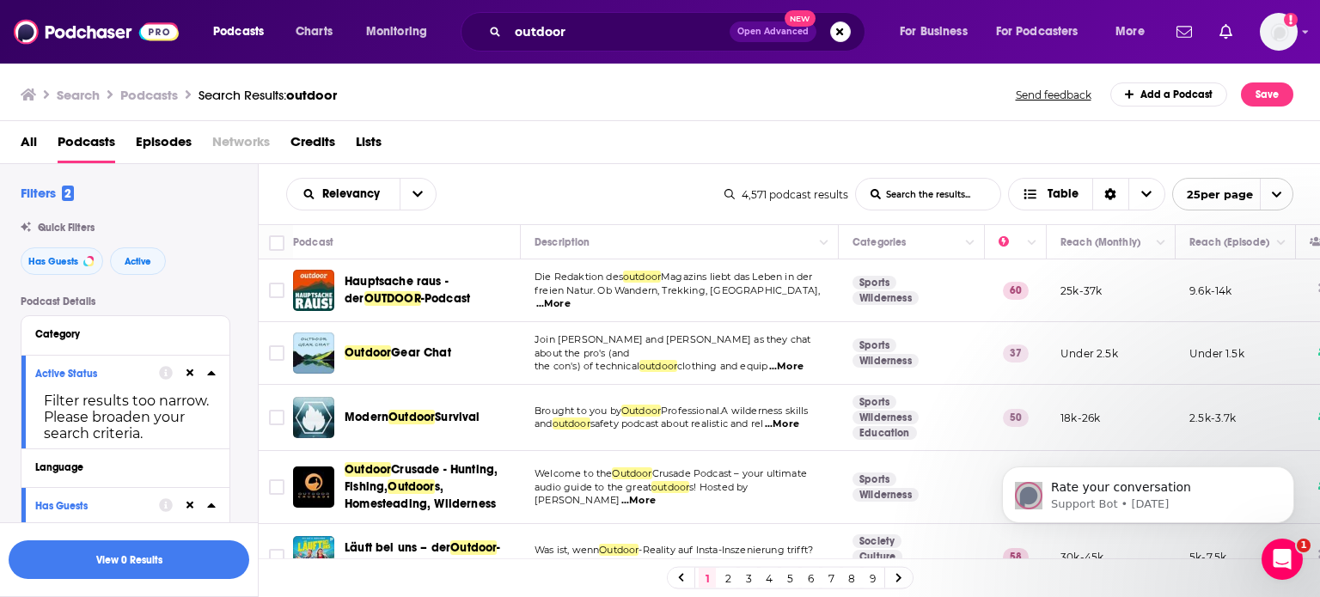
click at [395, 301] on span "OUTDOOR" at bounding box center [392, 298] width 57 height 15
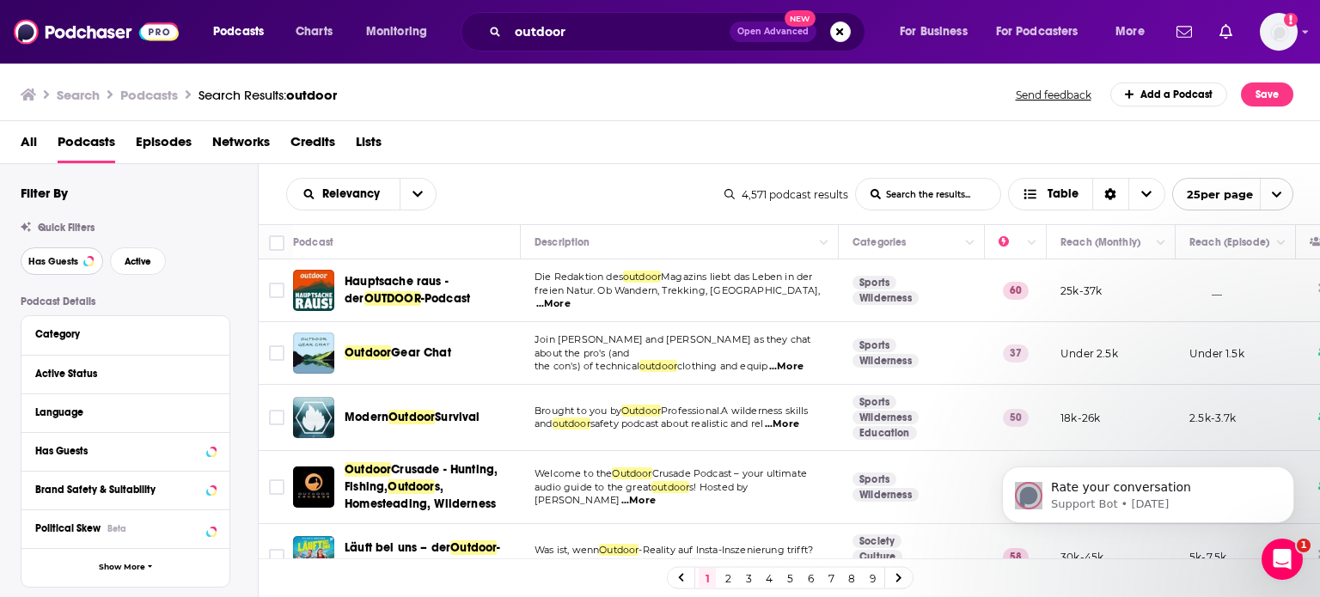
click at [58, 260] on span "Has Guests" at bounding box center [53, 261] width 50 height 9
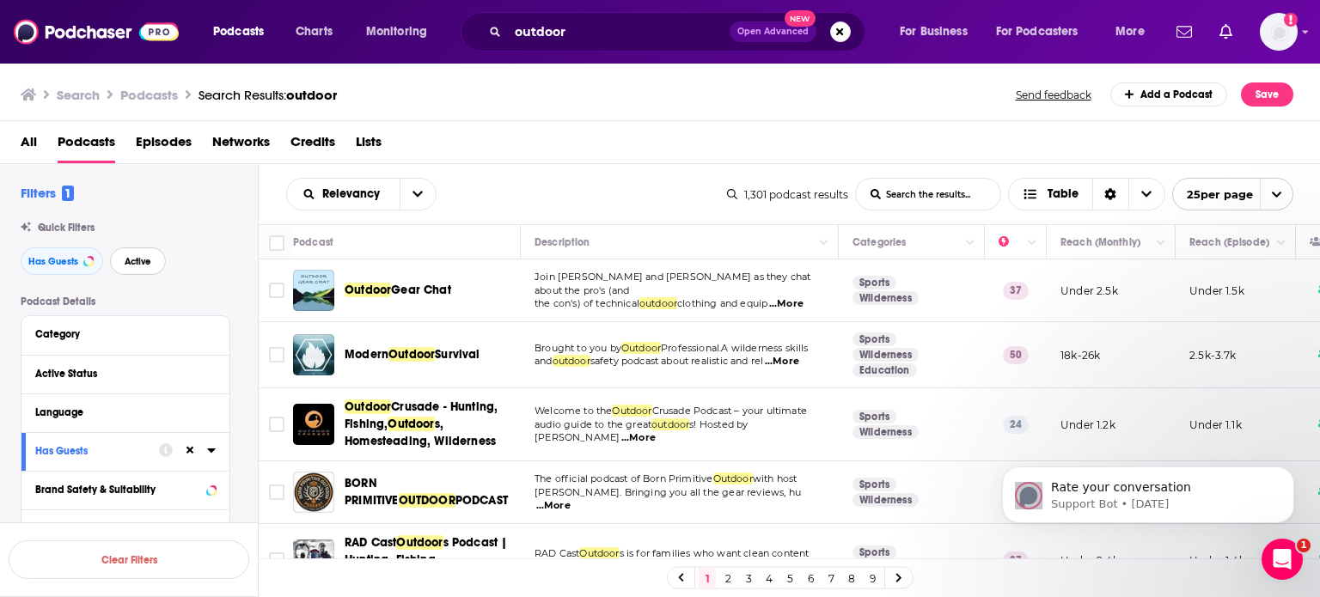
click at [138, 260] on span "Active" at bounding box center [138, 261] width 27 height 9
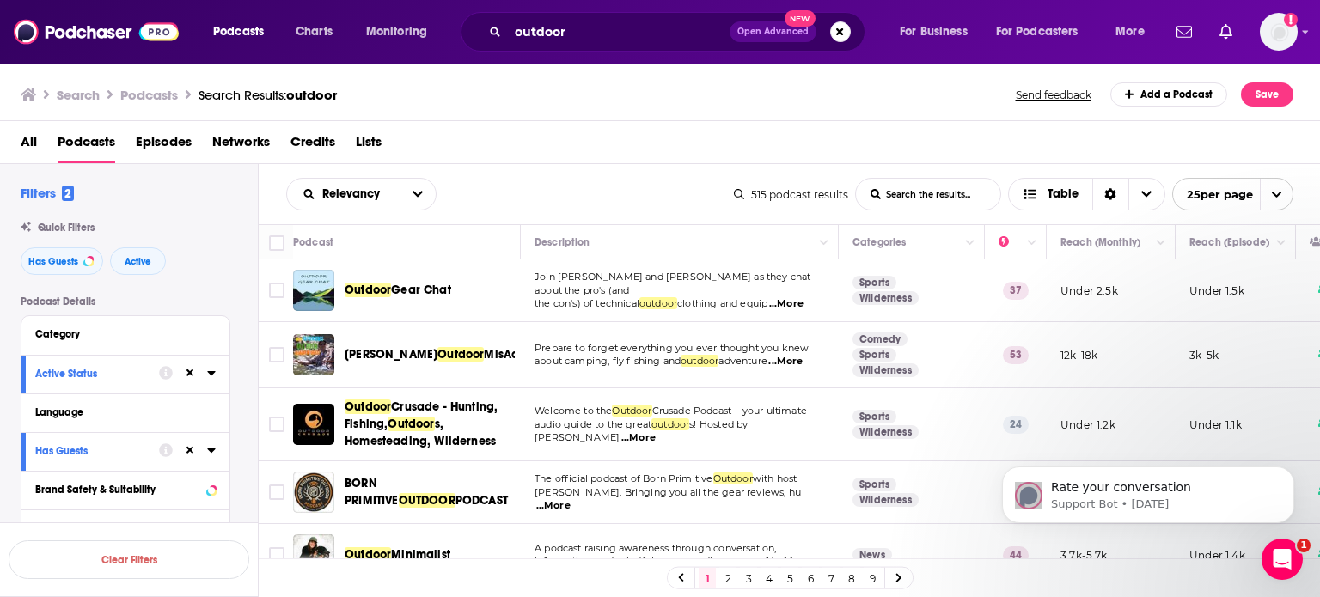
click at [799, 298] on span "...More" at bounding box center [786, 304] width 34 height 14
click at [801, 358] on span "...More" at bounding box center [786, 362] width 34 height 14
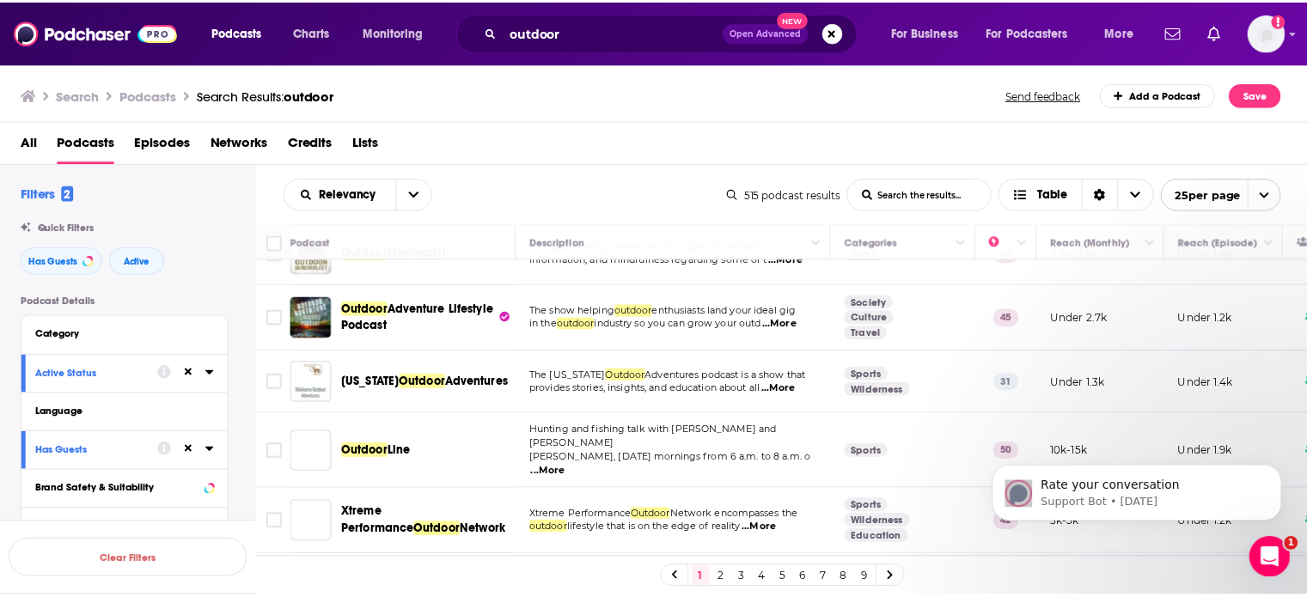
scroll to position [290, 0]
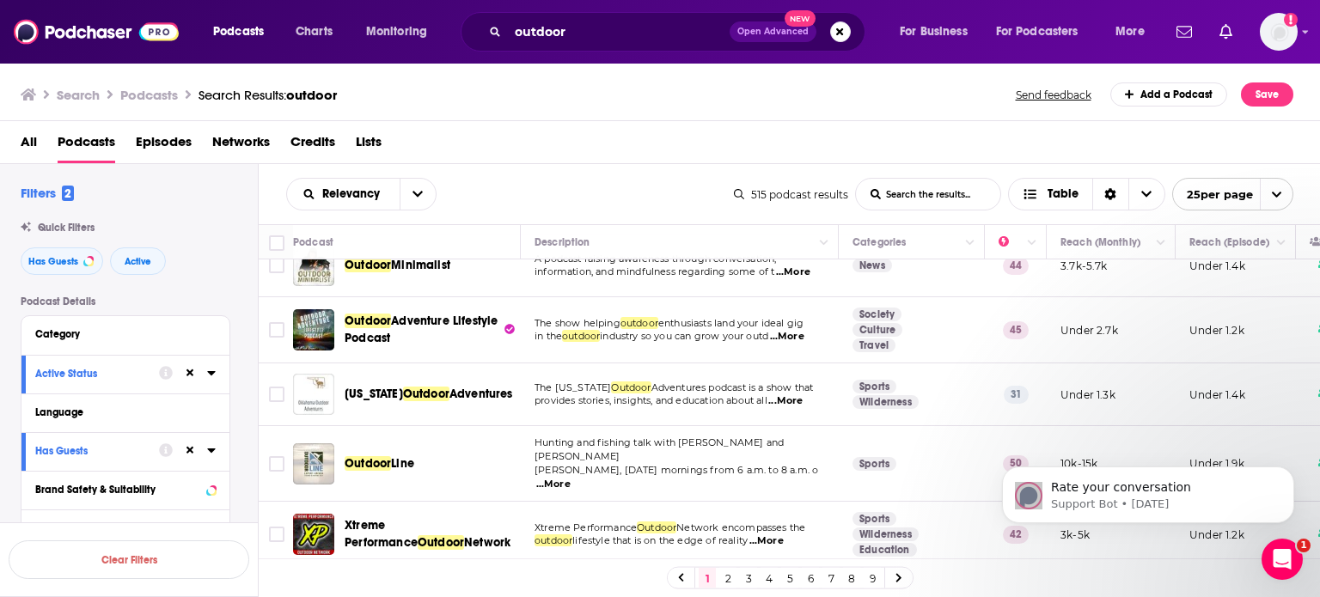
click at [803, 400] on span "...More" at bounding box center [786, 402] width 34 height 14
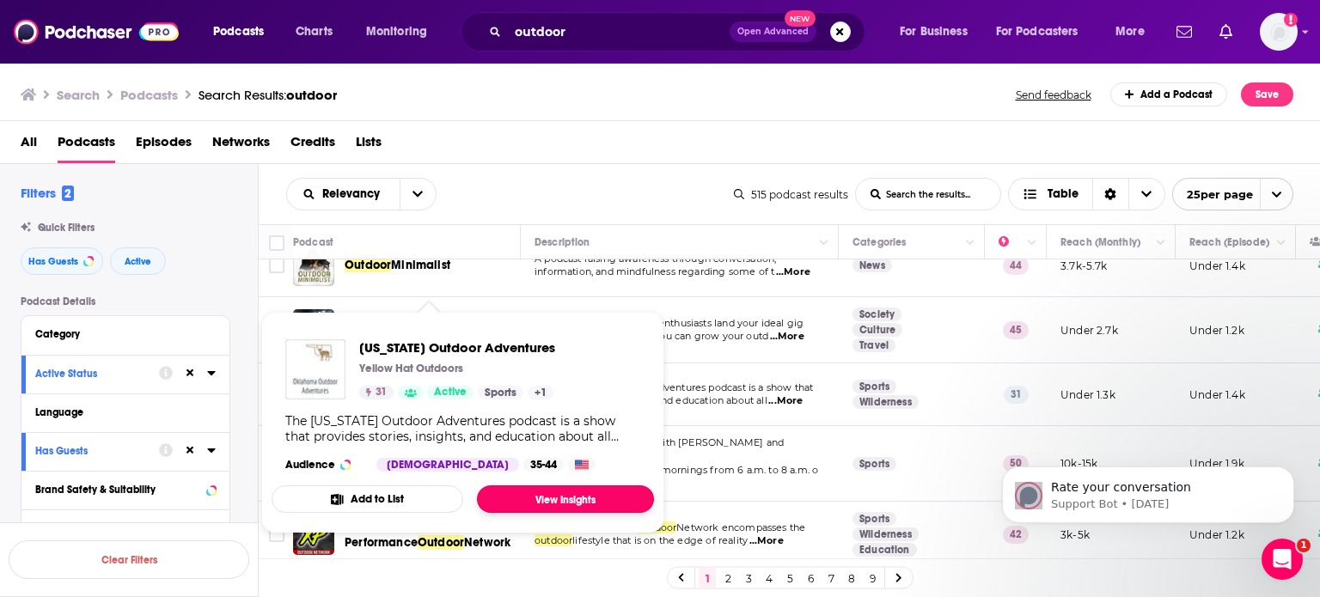
click at [550, 493] on link "View Insights" at bounding box center [565, 500] width 177 height 28
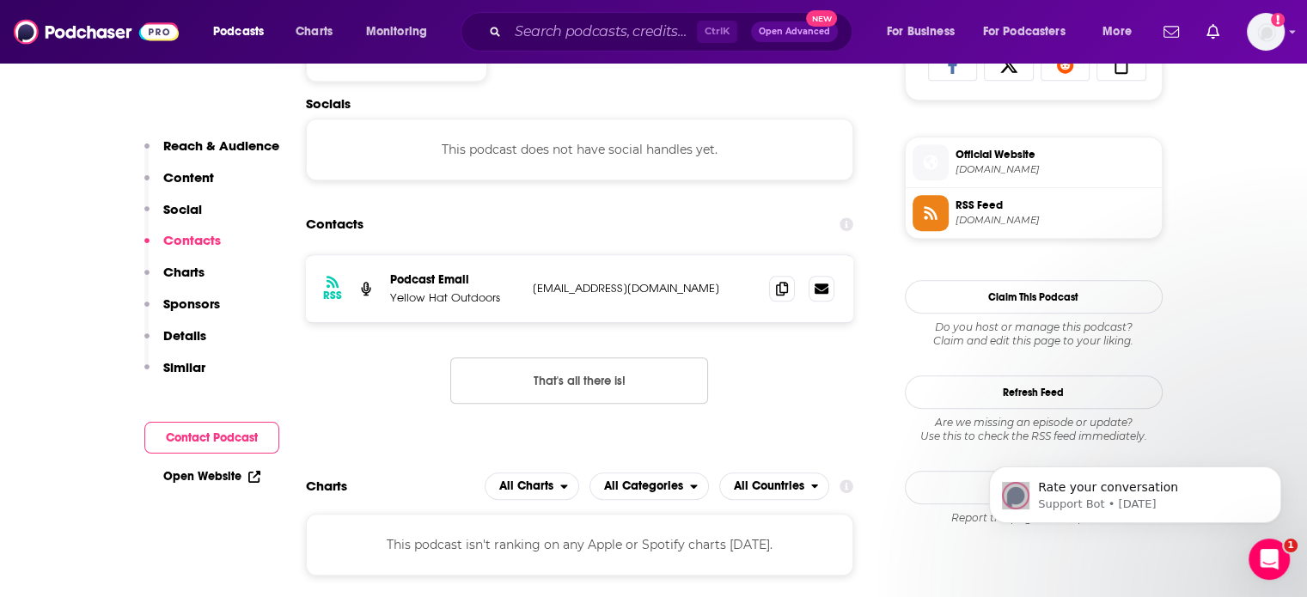
scroll to position [1143, 0]
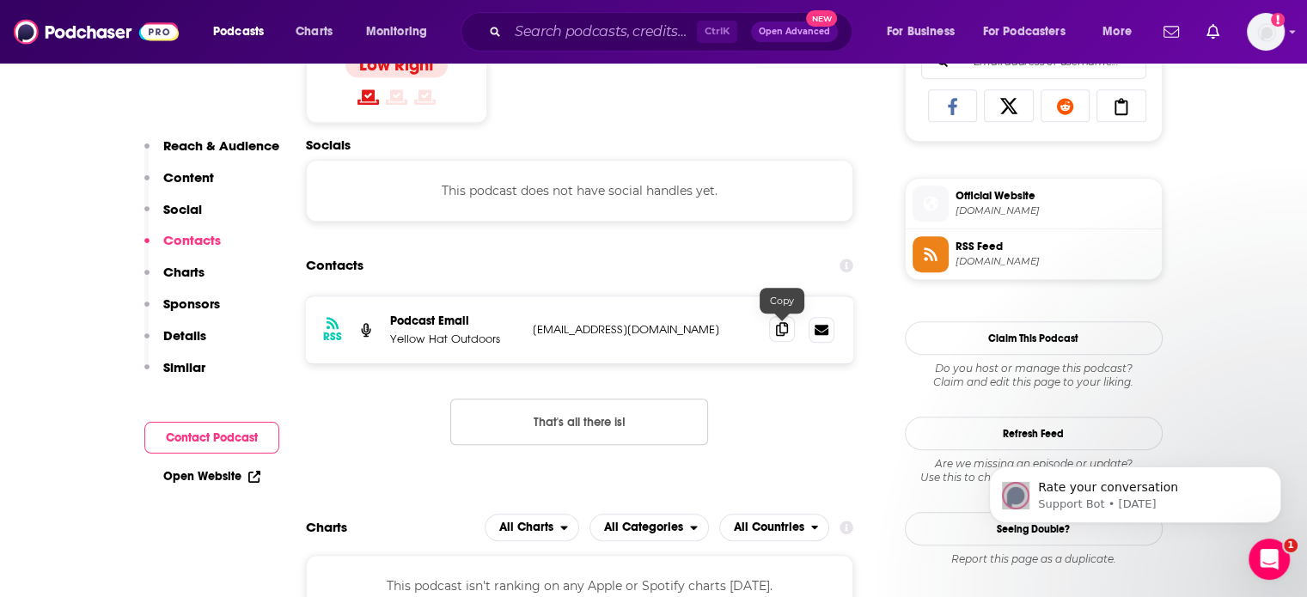
click at [781, 328] on icon at bounding box center [782, 329] width 12 height 14
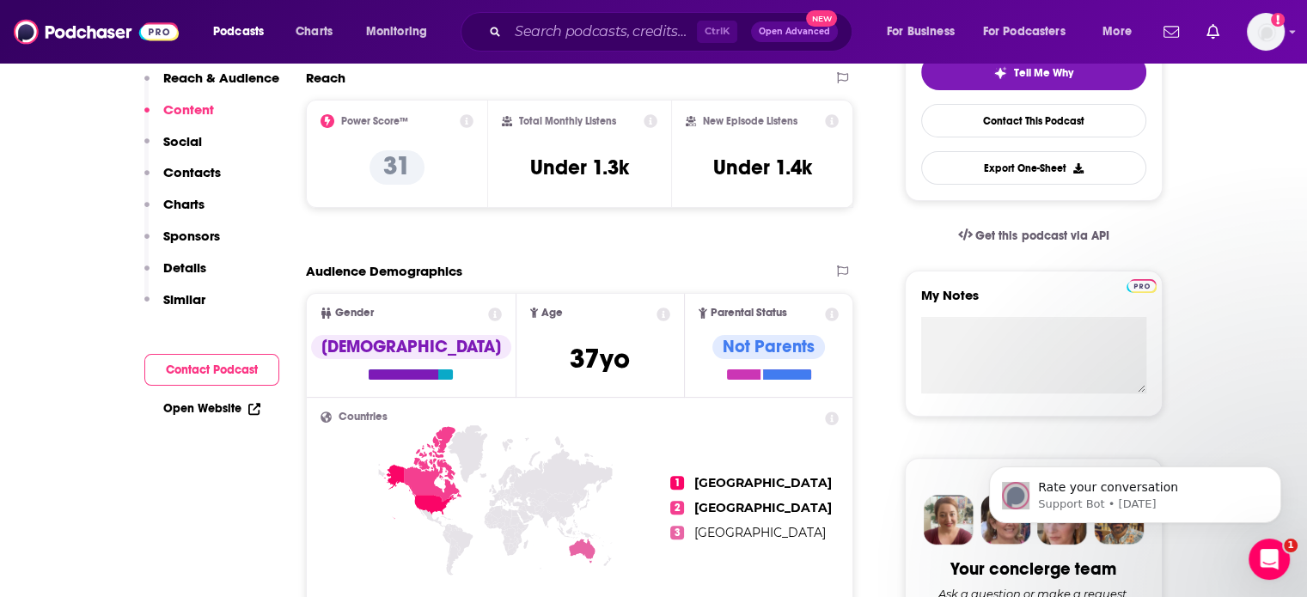
scroll to position [0, 0]
